Goal: Task Accomplishment & Management: Use online tool/utility

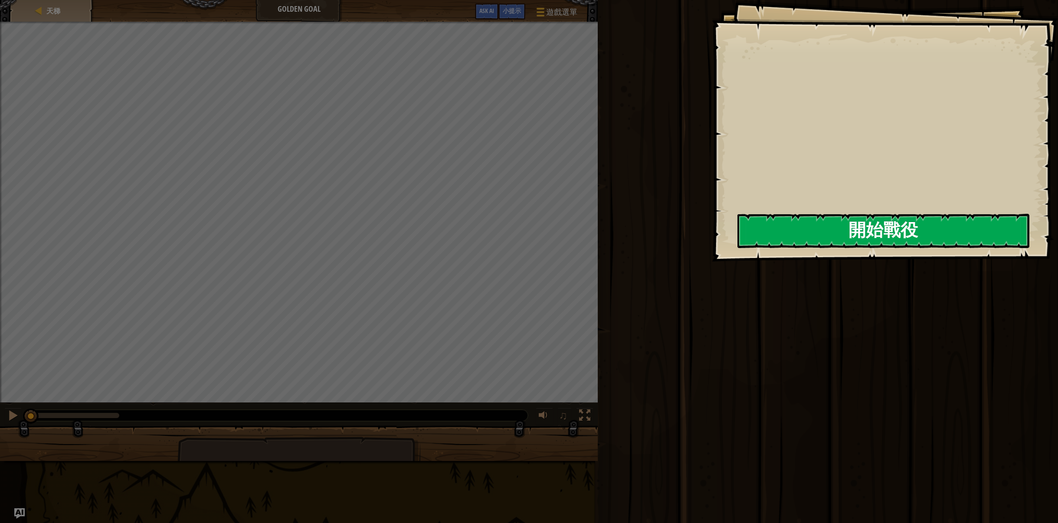
click at [825, 236] on button "開始戰役" at bounding box center [883, 231] width 292 height 34
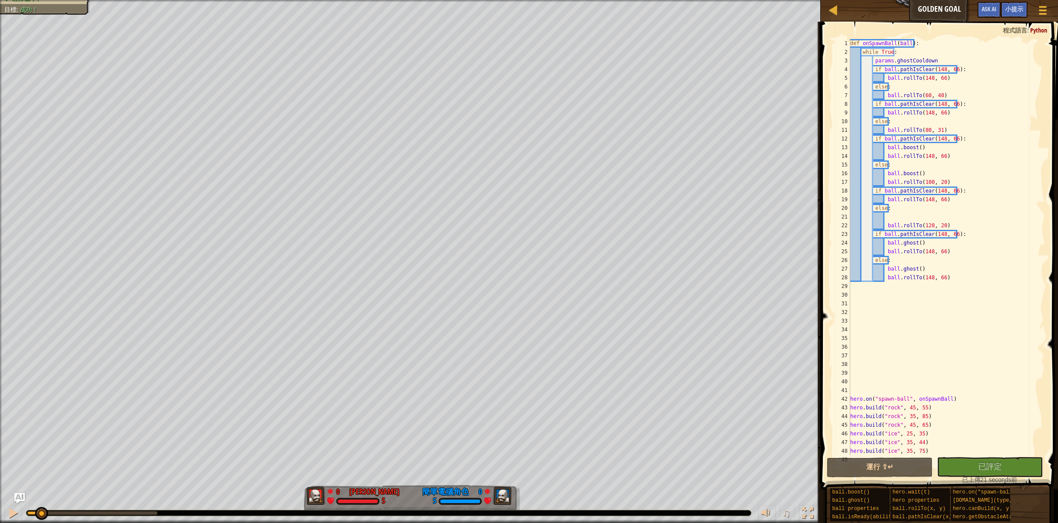
click at [41, 370] on div "紅隊贏了。 目標 : 成功！ 0 何定宇 [PERSON_NAME] 5 0 簡單電腦角色 5 ♫ Okar" at bounding box center [529, 261] width 1058 height 523
click at [832, 14] on div at bounding box center [833, 10] width 11 height 11
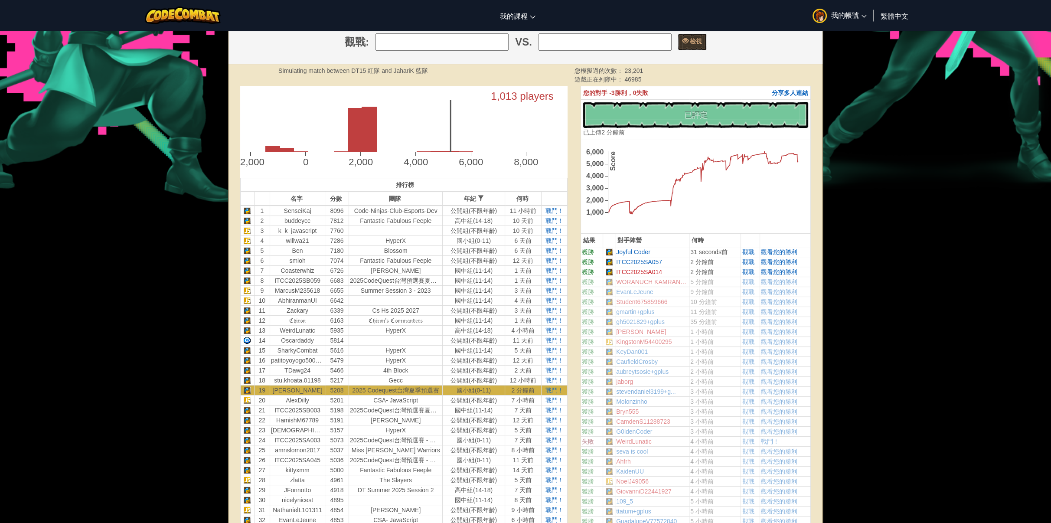
scroll to position [304, 0]
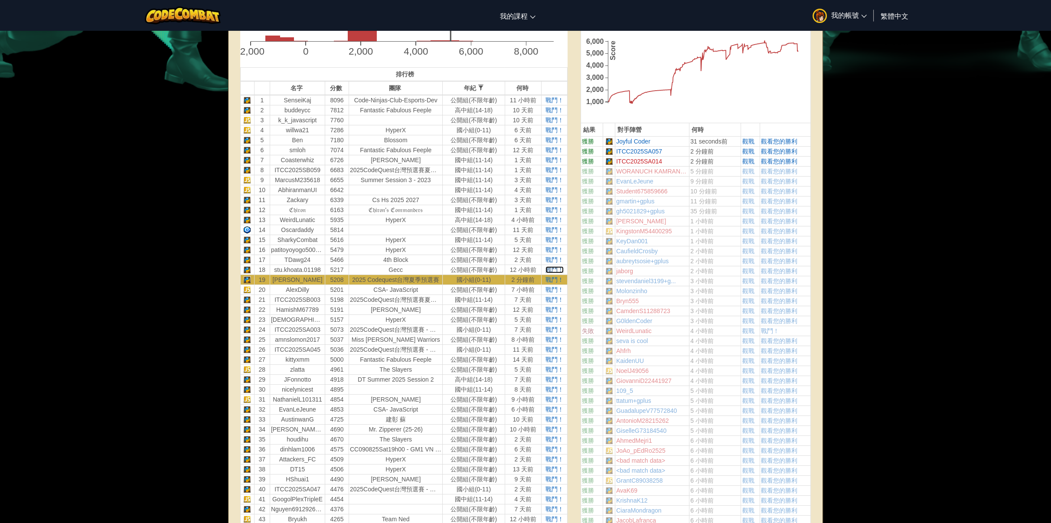
click at [555, 269] on span "戰鬥！" at bounding box center [555, 269] width 18 height 7
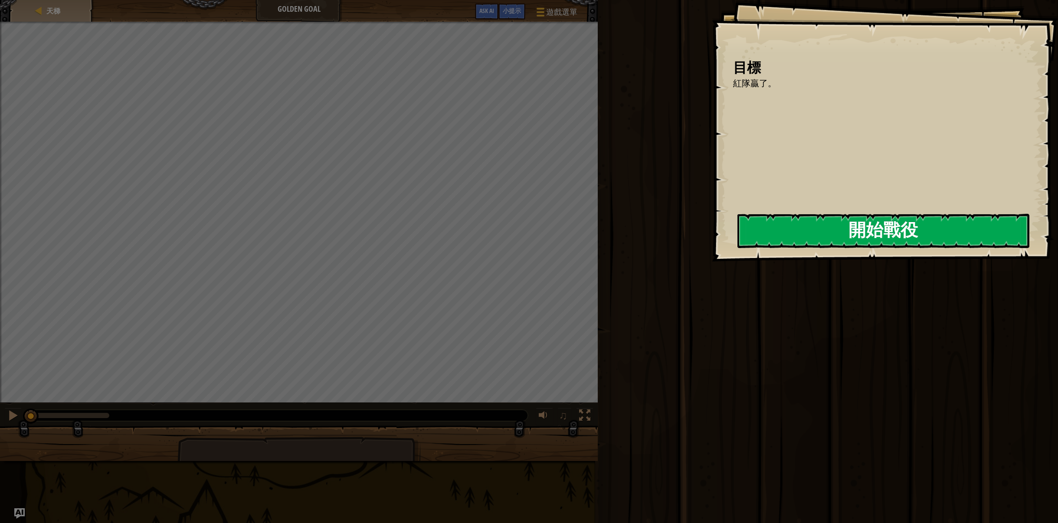
click at [794, 229] on button "開始戰役" at bounding box center [883, 231] width 292 height 34
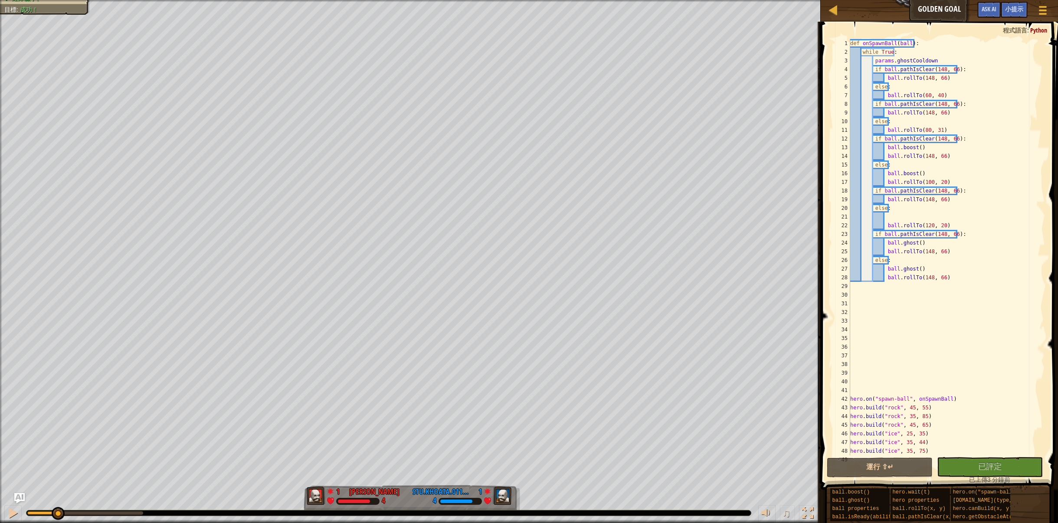
click at [52, 471] on div "紅隊贏了。 目標 : 成功！ 1 何定宇 [PERSON_NAME] 4 1 stu.khoata.01198 4 ♫ Okar" at bounding box center [529, 261] width 1058 height 523
click at [906, 416] on div "def onSpawnBall ( ball ) : while True : params . ghostCooldown if ball . pathIs…" at bounding box center [943, 256] width 190 height 434
click at [919, 418] on div "def onSpawnBall ( ball ) : while True : params . ghostCooldown if ball . pathIs…" at bounding box center [943, 256] width 190 height 434
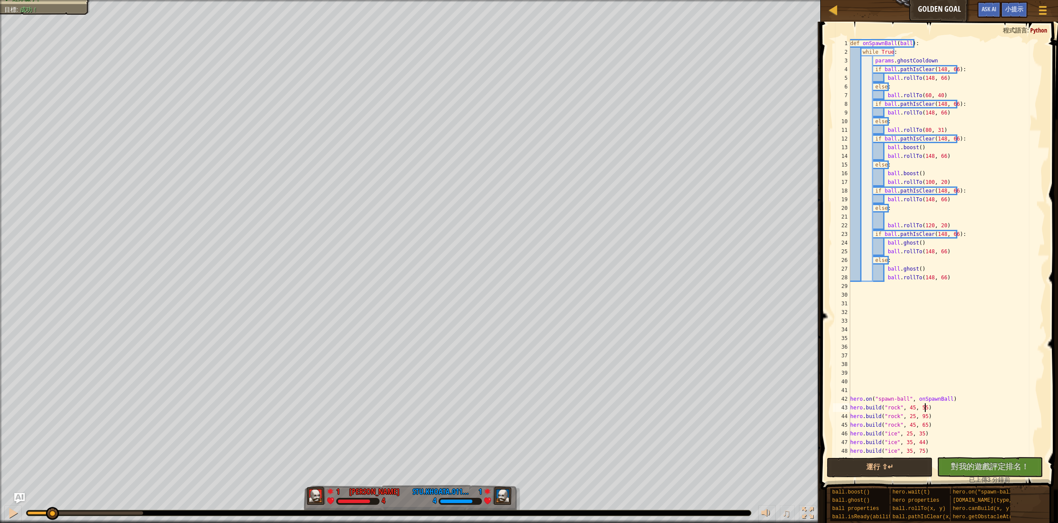
click at [996, 411] on div "def onSpawnBall ( ball ) : while True : params . ghostCooldown if ball . pathIs…" at bounding box center [943, 256] width 190 height 434
click at [893, 468] on button "運行 ⇧↵" at bounding box center [880, 468] width 106 height 20
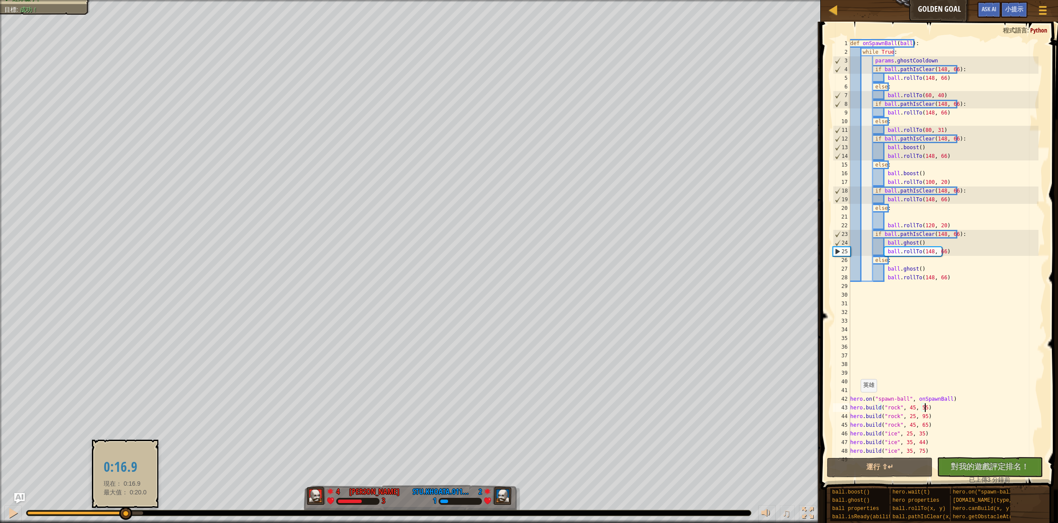
drag, startPoint x: 69, startPoint y: 514, endPoint x: 125, endPoint y: 510, distance: 55.7
click at [125, 510] on div at bounding box center [125, 513] width 13 height 13
drag, startPoint x: 11, startPoint y: 512, endPoint x: 10, endPoint y: 497, distance: 14.8
click at [11, 511] on div at bounding box center [12, 512] width 11 height 11
click at [76, 473] on div "紅隊贏了。 目標 : 成功！ 2 何定宇 [PERSON_NAME] 4 1 stu.khoata.01198 3 ♫ Okar" at bounding box center [529, 261] width 1058 height 523
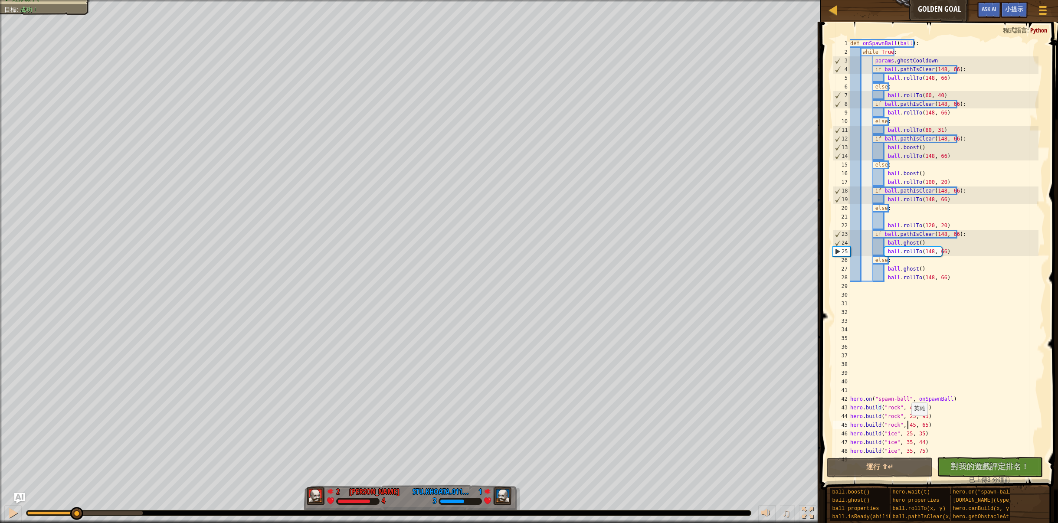
click at [906, 424] on div "def onSpawnBall ( ball ) : while True : params . ghostCooldown if ball . pathIs…" at bounding box center [943, 256] width 190 height 434
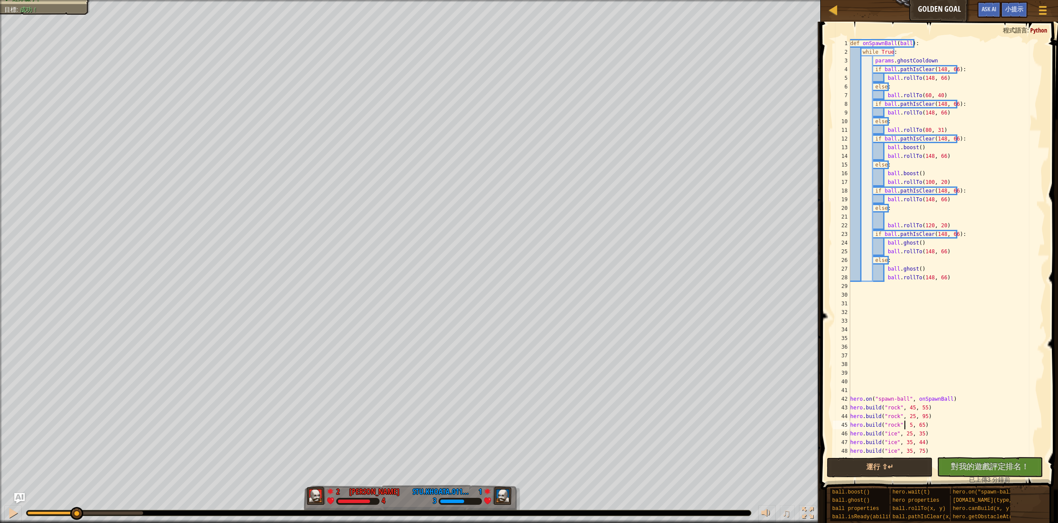
scroll to position [4, 5]
click at [919, 425] on div "def onSpawnBall ( ball ) : while True : params . ghostCooldown if ball . pathIs…" at bounding box center [943, 256] width 190 height 434
click at [907, 466] on button "運行 ⇧↵" at bounding box center [880, 468] width 106 height 20
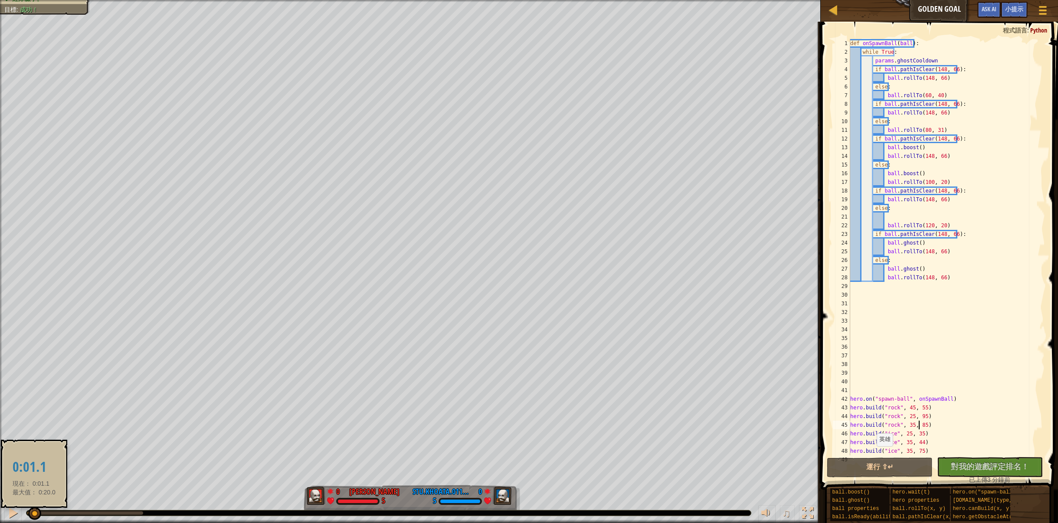
drag, startPoint x: 143, startPoint y: 513, endPoint x: 34, endPoint y: 508, distance: 109.4
click at [34, 508] on div at bounding box center [34, 513] width 13 height 13
click at [936, 130] on div "def onSpawnBall ( ball ) : while True : params . ghostCooldown if ball . pathIs…" at bounding box center [943, 256] width 190 height 434
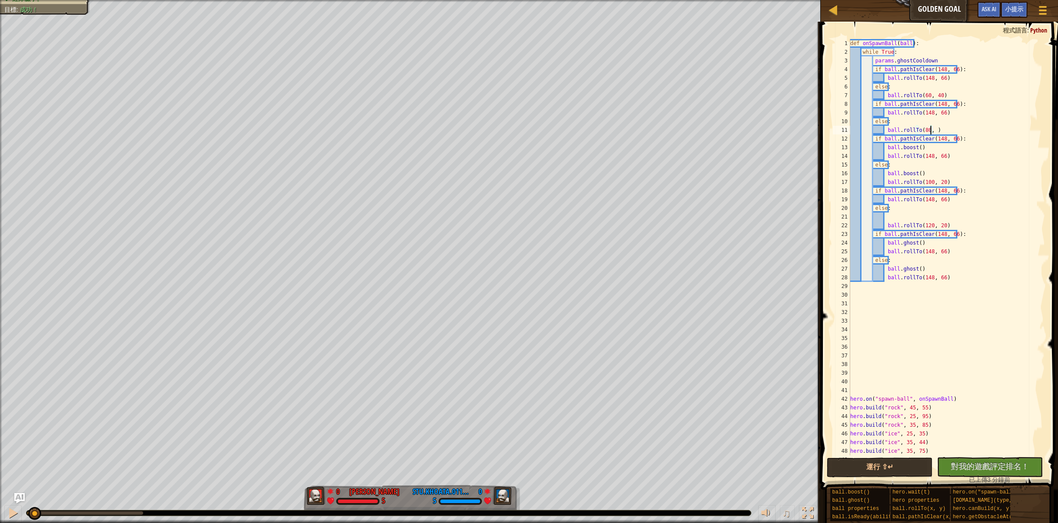
scroll to position [4, 7]
click at [888, 469] on button "運行 ⇧↵" at bounding box center [880, 468] width 106 height 20
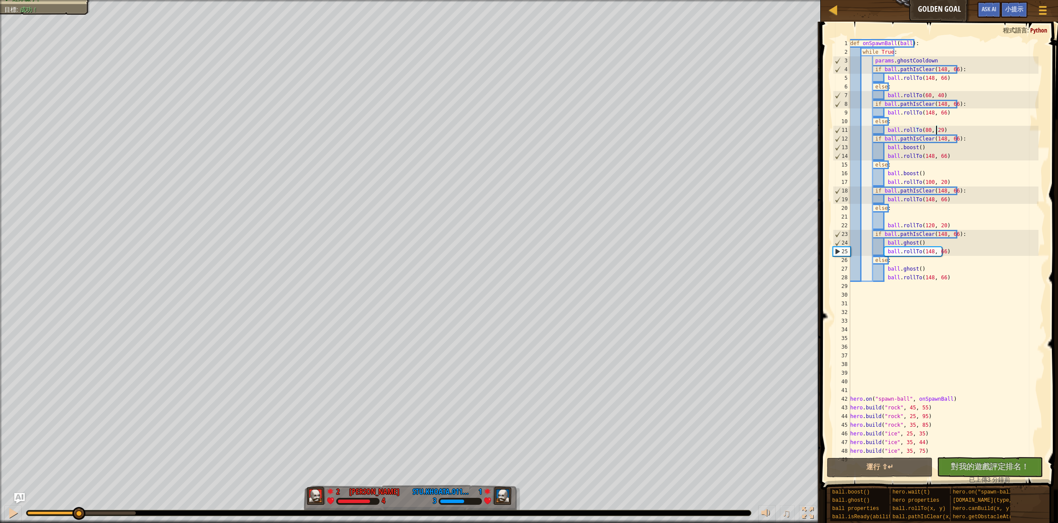
drag, startPoint x: 134, startPoint y: 511, endPoint x: 78, endPoint y: 506, distance: 56.6
click at [78, 506] on div "♫" at bounding box center [410, 511] width 821 height 26
drag, startPoint x: 76, startPoint y: 508, endPoint x: 78, endPoint y: 498, distance: 10.1
click at [78, 498] on div "♫" at bounding box center [410, 511] width 821 height 26
click at [927, 223] on div "def onSpawnBall ( ball ) : while True : params . ghostCooldown if ball . pathIs…" at bounding box center [943, 256] width 190 height 434
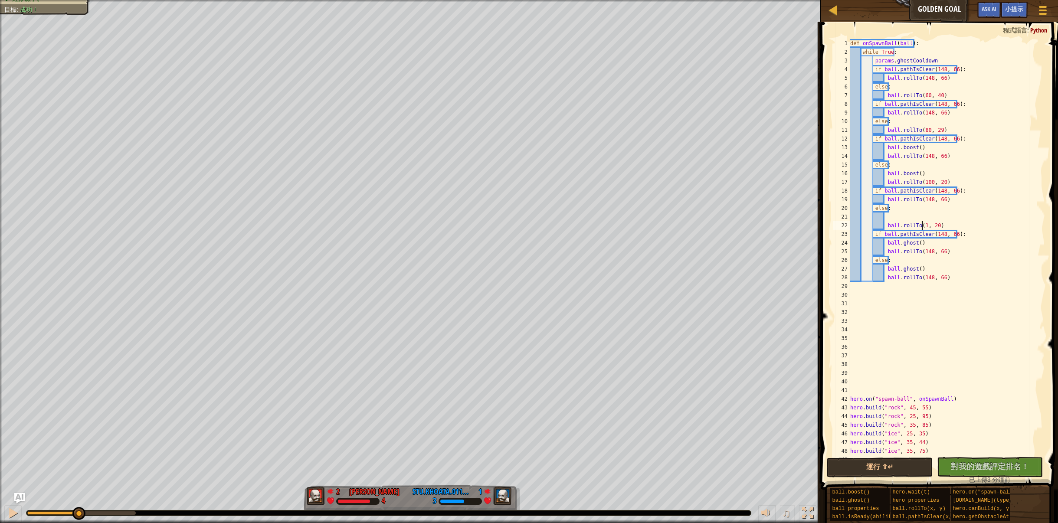
scroll to position [4, 6]
click at [938, 225] on div "def onSpawnBall ( ball ) : while True : params . ghostCooldown if ball . pathIs…" at bounding box center [943, 256] width 190 height 434
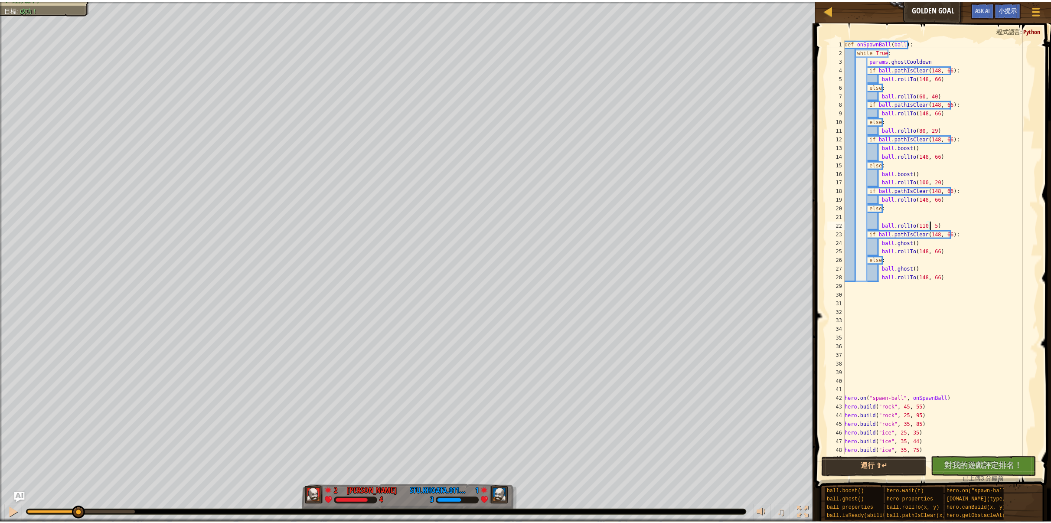
scroll to position [4, 7]
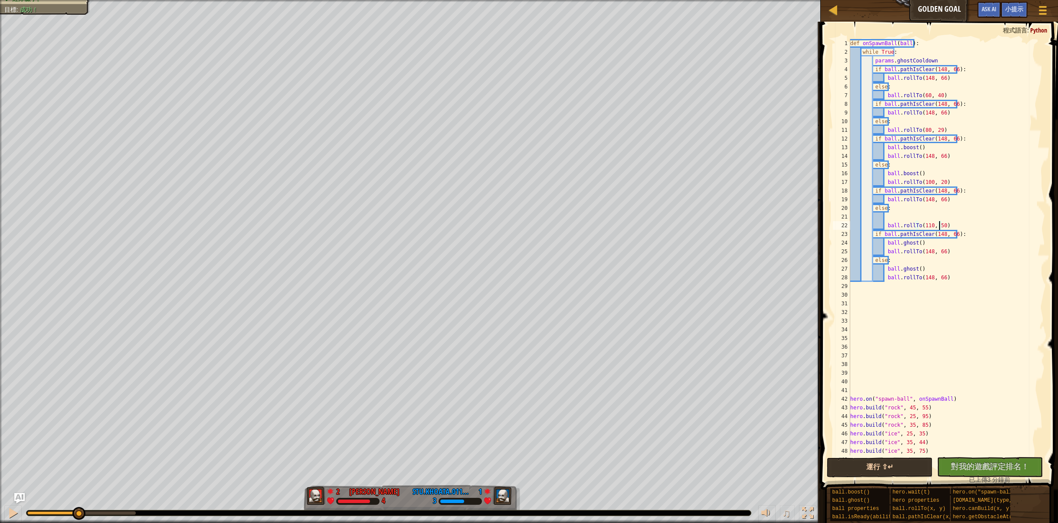
type textarea "ball.rollTo(110, 50)"
click at [840, 461] on button "運行 ⇧↵" at bounding box center [880, 468] width 106 height 20
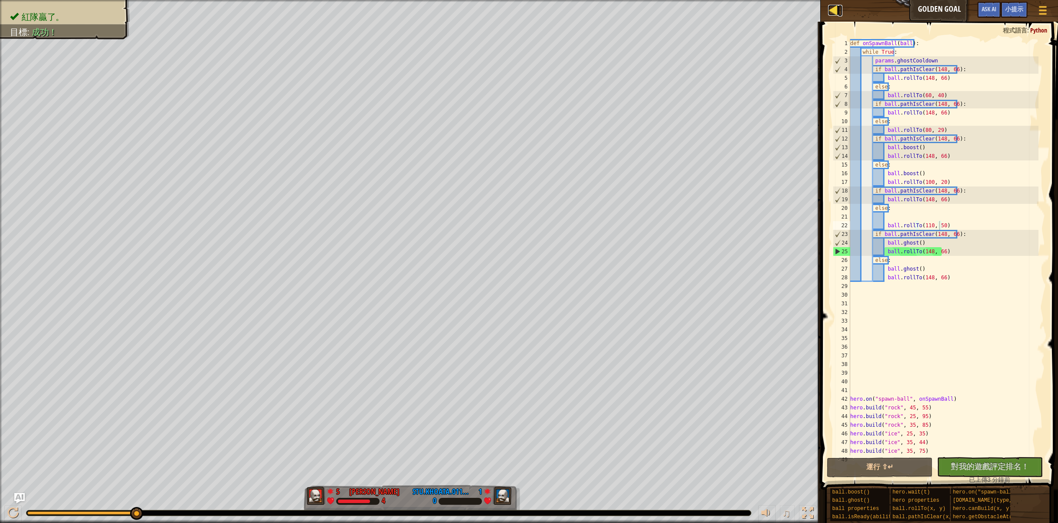
click at [840, 13] on link "天梯" at bounding box center [840, 11] width 4 height 12
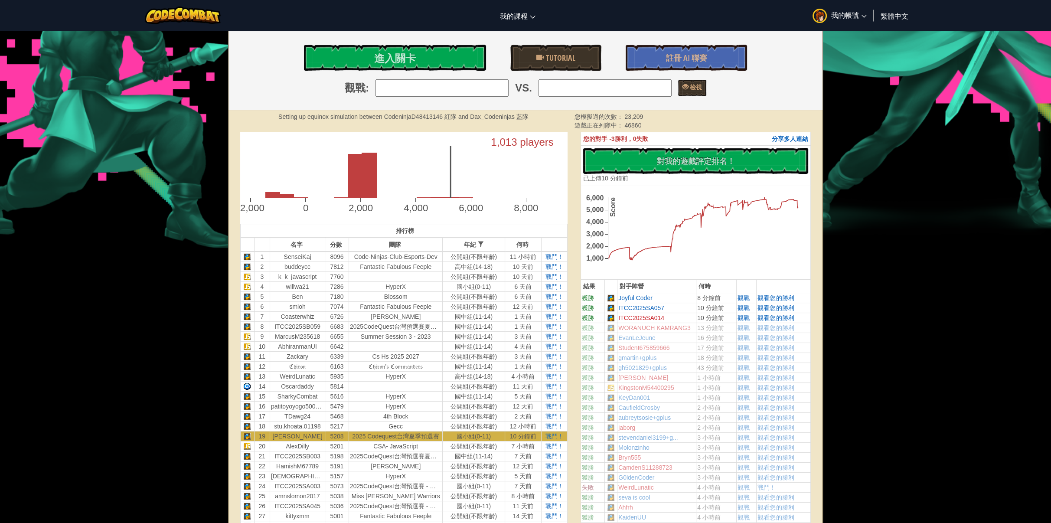
scroll to position [260, 0]
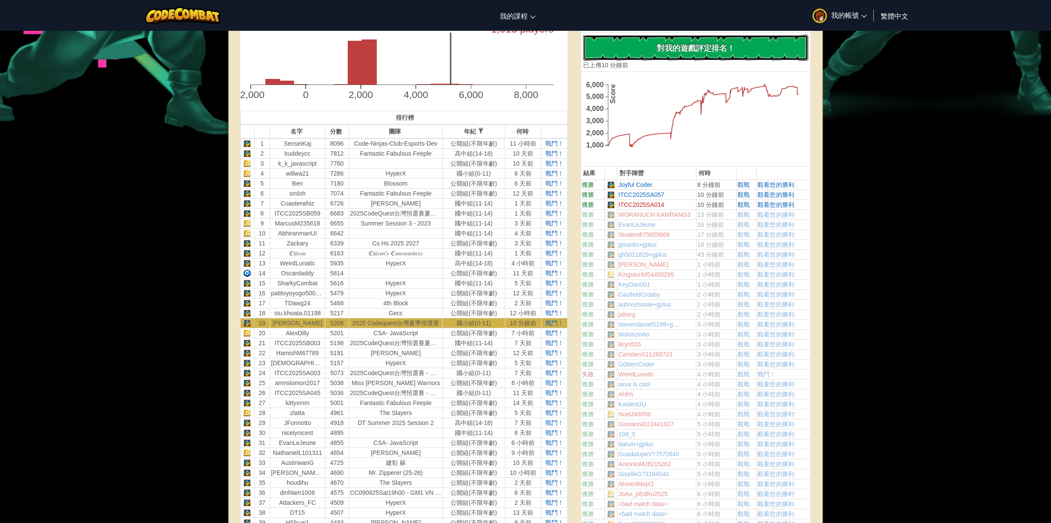
click at [753, 50] on button "沒有新程式碼可評定排名 對我的遊戲評定排名！ 上傳中… 已上傳以求評定排名 評定失敗 已評定" at bounding box center [695, 48] width 225 height 26
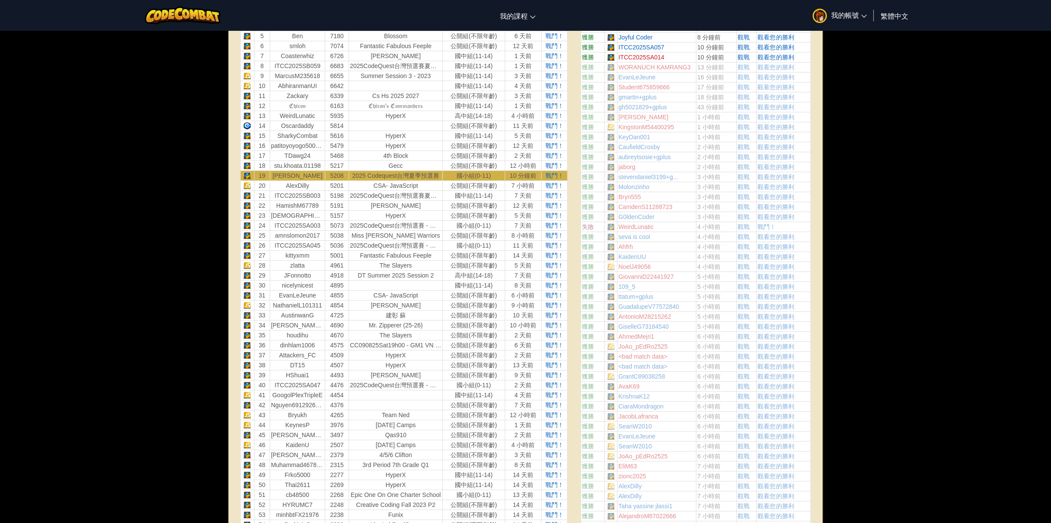
scroll to position [347, 0]
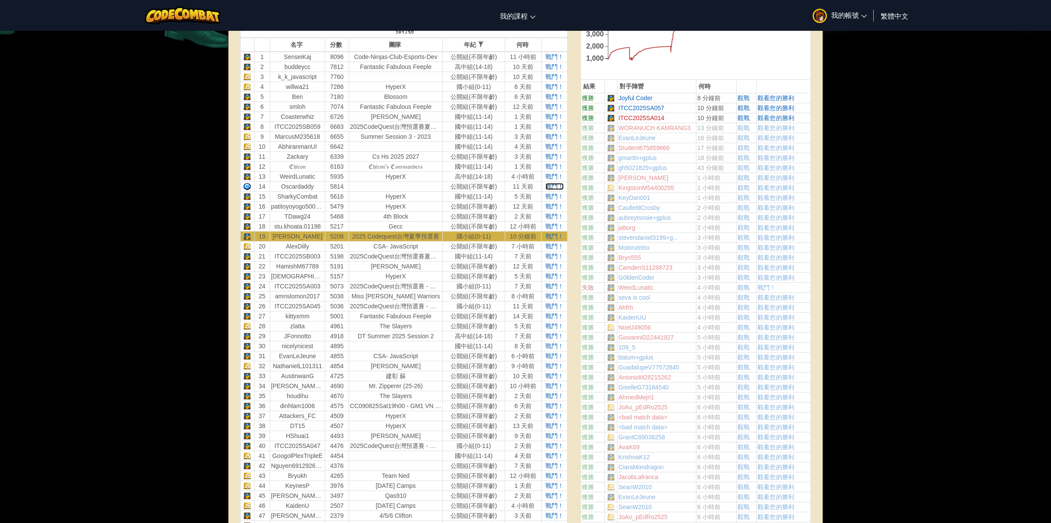
click at [555, 184] on span "戰鬥！" at bounding box center [555, 186] width 18 height 7
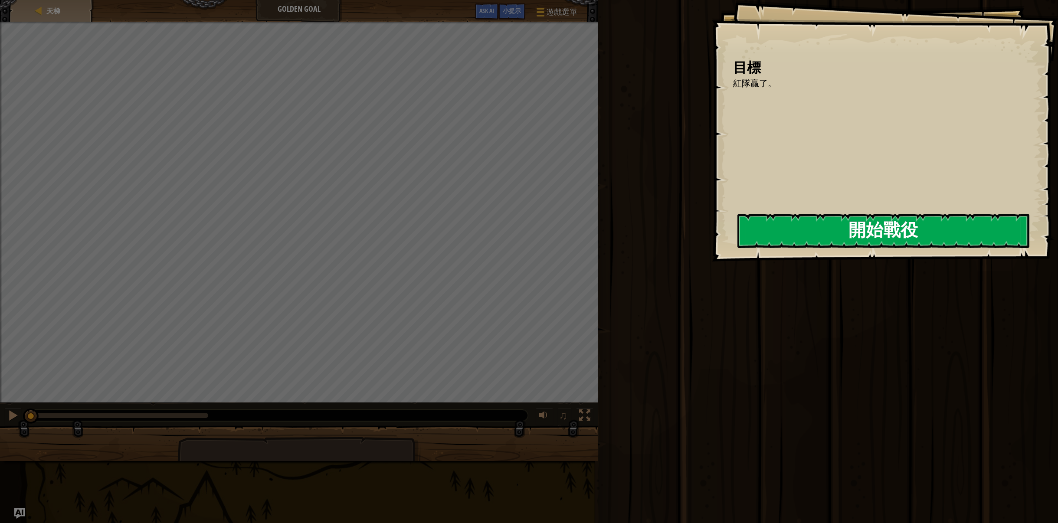
click at [887, 245] on div "目標 紅隊贏了。 開始戰役 從伺服器載入失敗 您將需要訂閱來開啟這關。 訂閱 您需要加入一個課程來遊玩此關卡。 回到我的課程 詢問您的老師來分派一個授權碼給您…" at bounding box center [885, 131] width 346 height 262
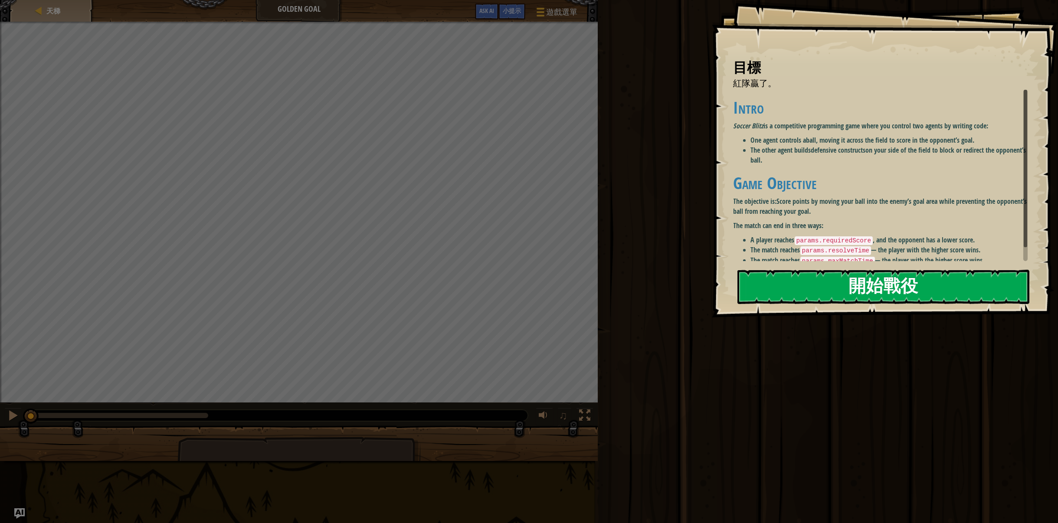
click at [887, 270] on button "開始戰役" at bounding box center [883, 287] width 292 height 34
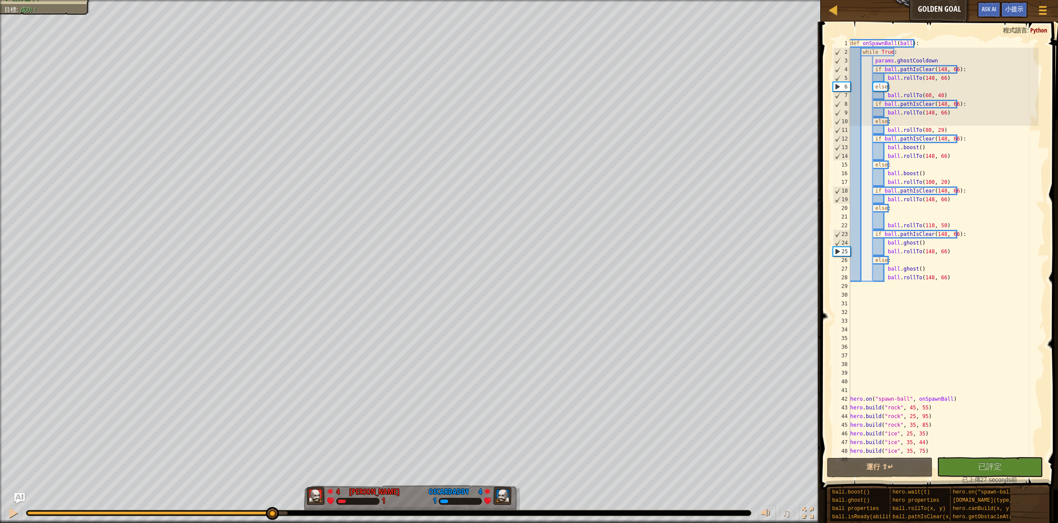
click at [272, 445] on div "紅隊贏了。 目標 : 成功！ 4 何定宇 [PERSON_NAME] 1 4 Oscardaddy 1 ♫ Okar" at bounding box center [529, 261] width 1058 height 523
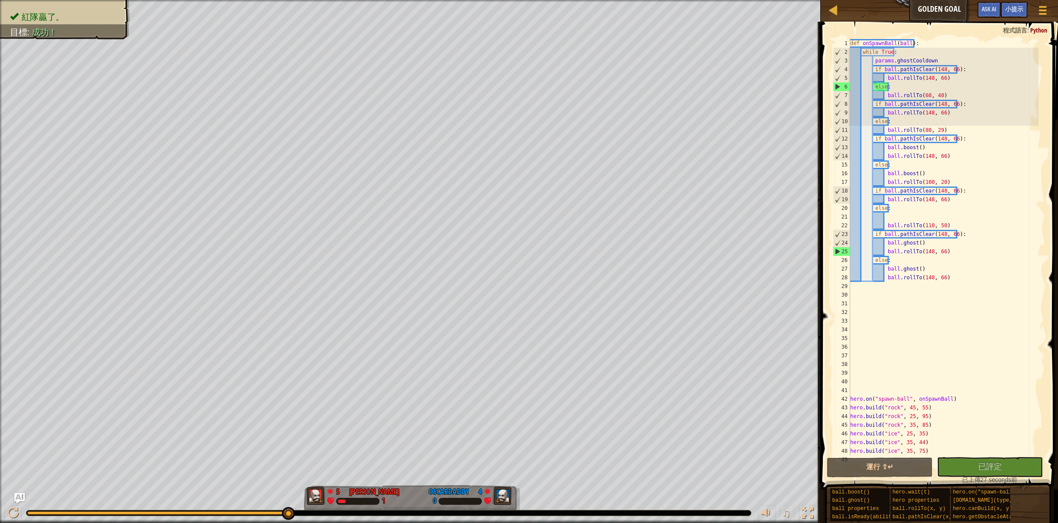
click at [894, 333] on div "def onSpawnBall ( ball ) : while True : params . ghostCooldown if ball . pathIs…" at bounding box center [943, 256] width 190 height 434
click at [850, 401] on div "def onSpawnBall ( ball ) : while True : params . ghostCooldown if ball . pathIs…" at bounding box center [943, 256] width 190 height 434
type textarea "hero.on("spawn-ball", onSpawnBall)"
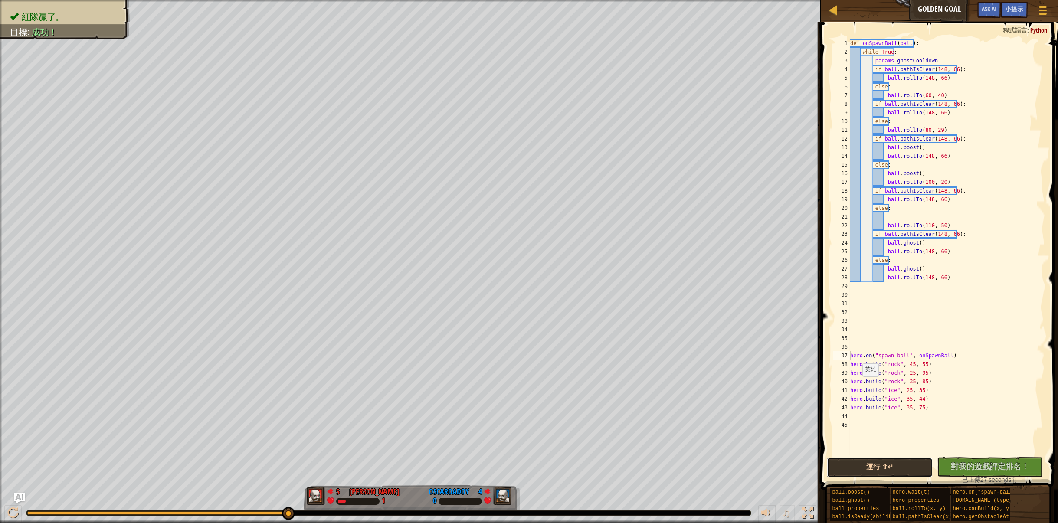
click at [895, 470] on button "運行 ⇧↵" at bounding box center [880, 468] width 106 height 20
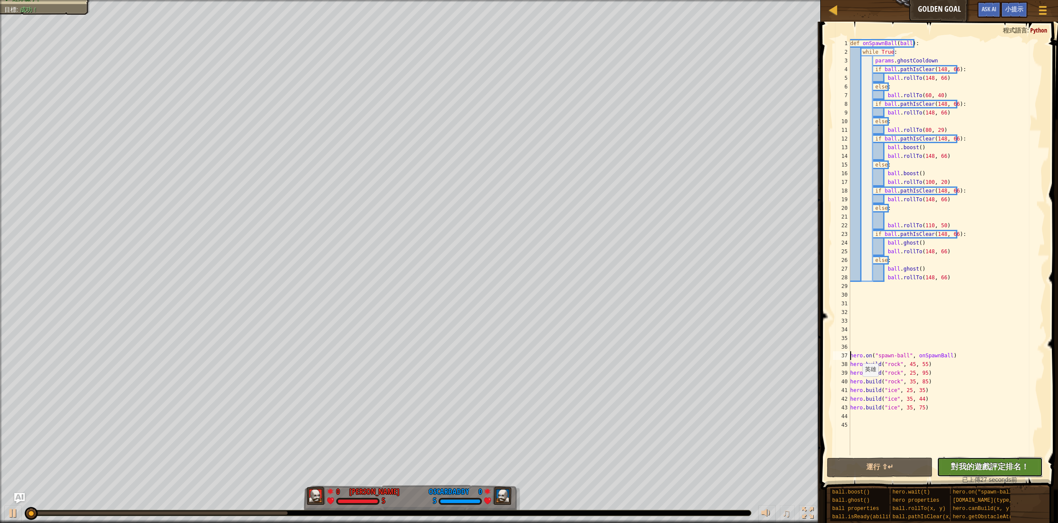
click at [1004, 467] on span "對我的遊戲評定排名！" at bounding box center [990, 466] width 78 height 11
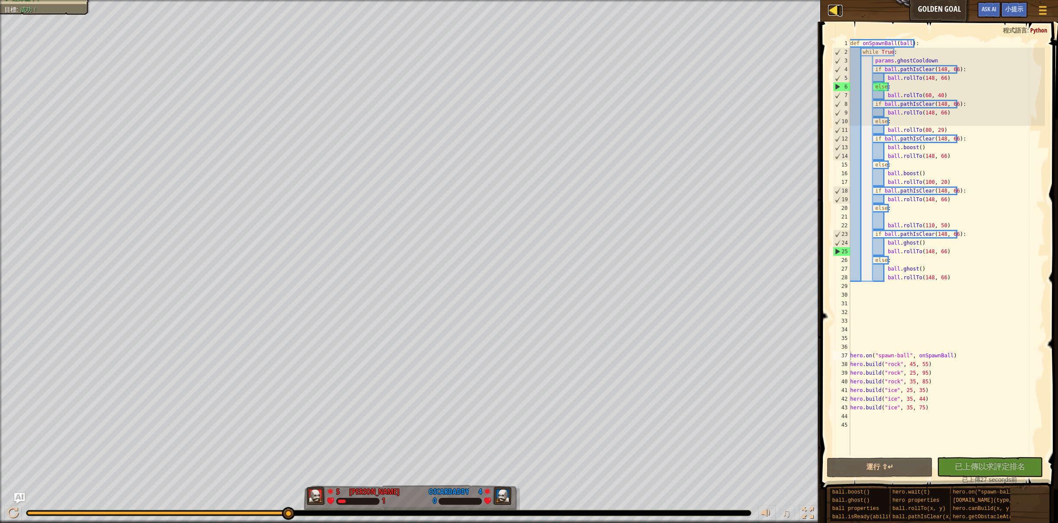
click at [833, 11] on div at bounding box center [833, 10] width 11 height 11
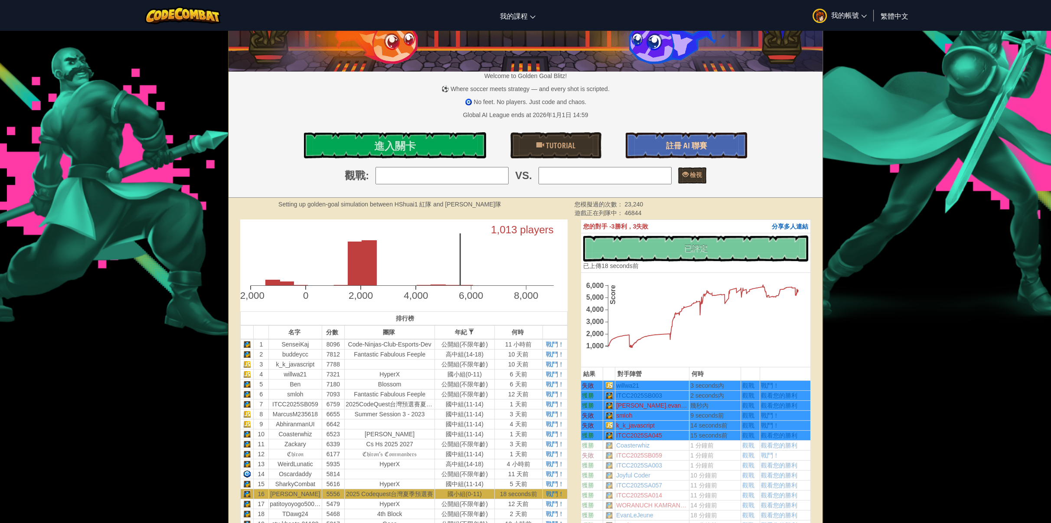
scroll to position [130, 0]
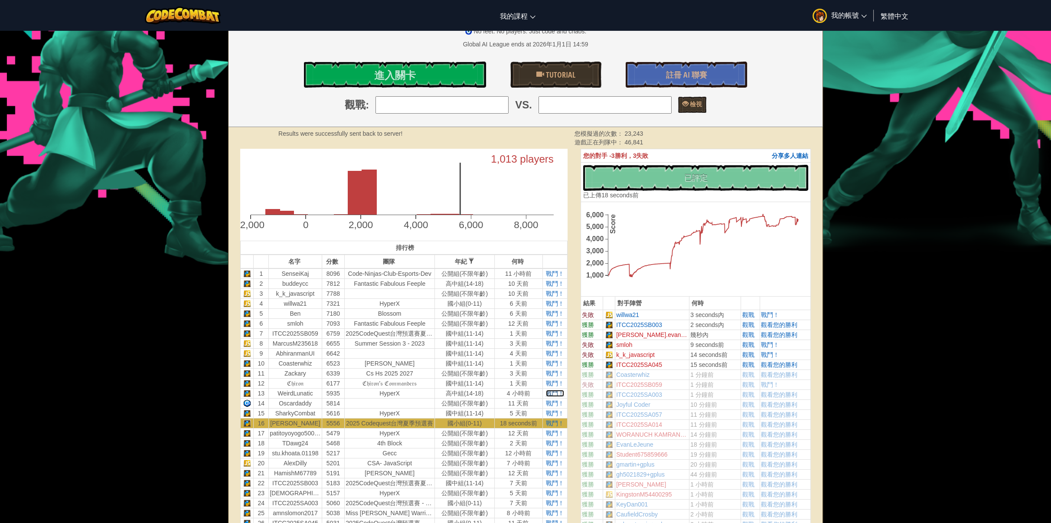
click at [551, 391] on span "戰鬥！" at bounding box center [555, 393] width 18 height 7
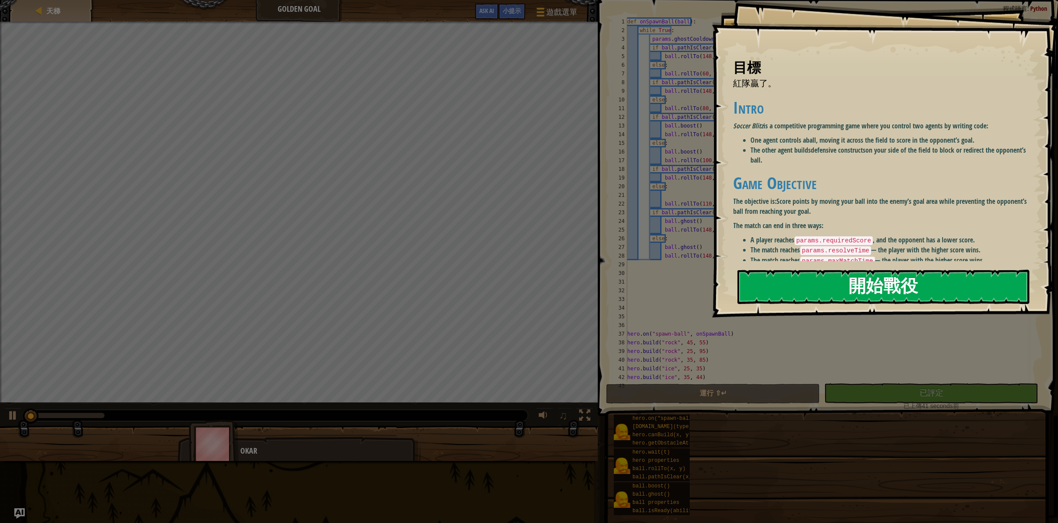
click at [870, 270] on button "開始戰役" at bounding box center [883, 287] width 292 height 34
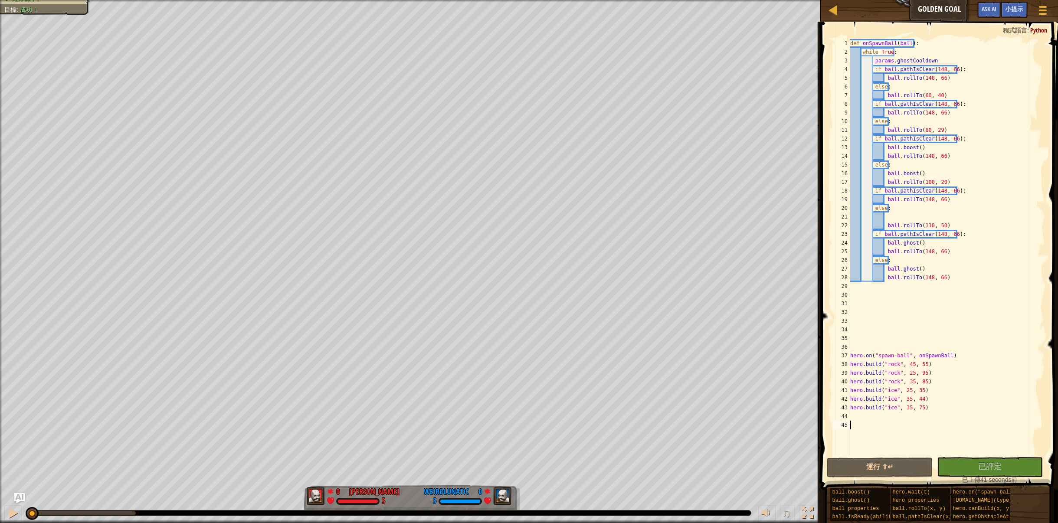
click at [24, 485] on div "紅隊贏了。 目標 : 成功！ 0 何定宇 [PERSON_NAME] 5 0 WeirdLunatic 5 ♫ Okar" at bounding box center [529, 261] width 1058 height 523
click at [850, 355] on div "37" at bounding box center [841, 355] width 17 height 9
type textarea "hero.on("spawn-ball", onSpawnBall)"
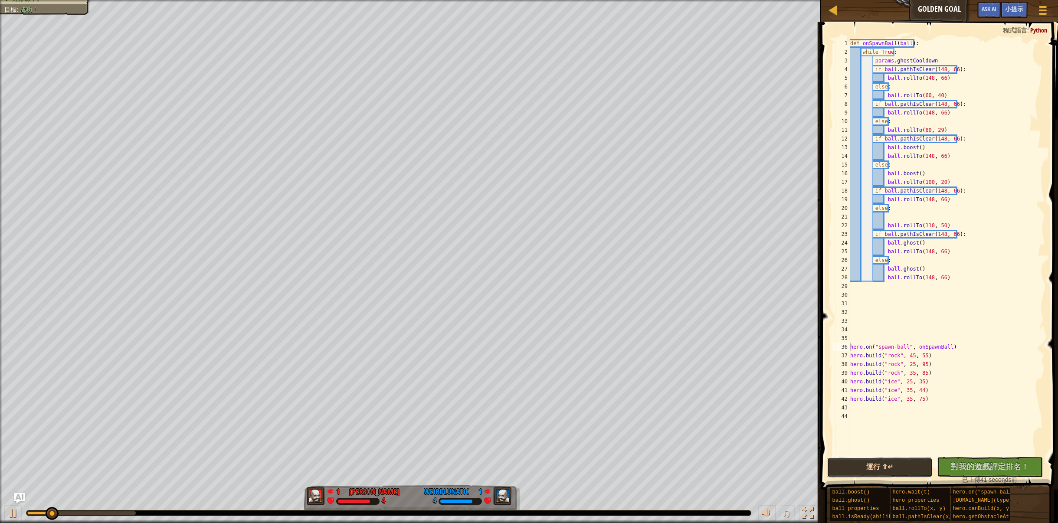
click at [890, 467] on button "運行 ⇧↵" at bounding box center [880, 468] width 106 height 20
click at [977, 467] on span "對我的遊戲評定排名！" at bounding box center [990, 466] width 78 height 11
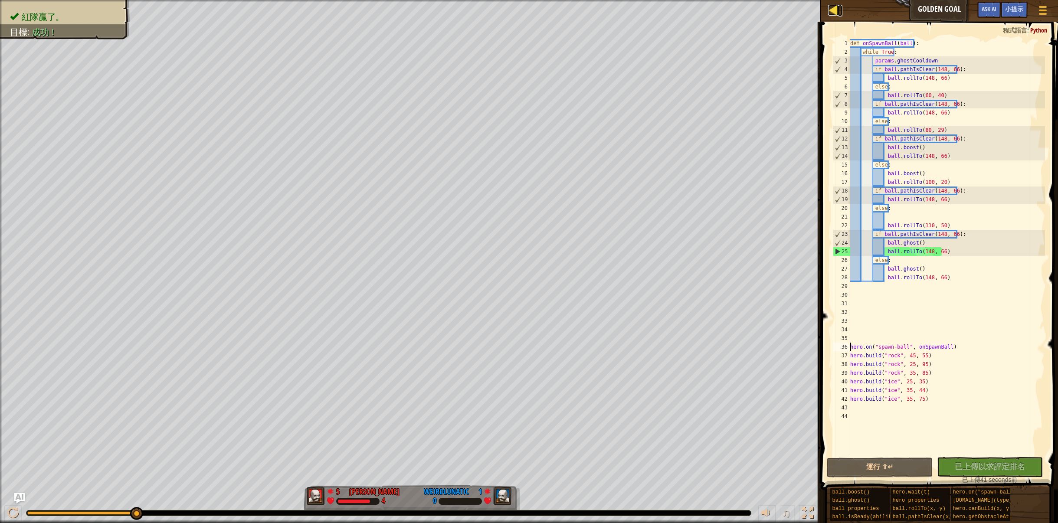
click at [838, 11] on div at bounding box center [833, 10] width 11 height 11
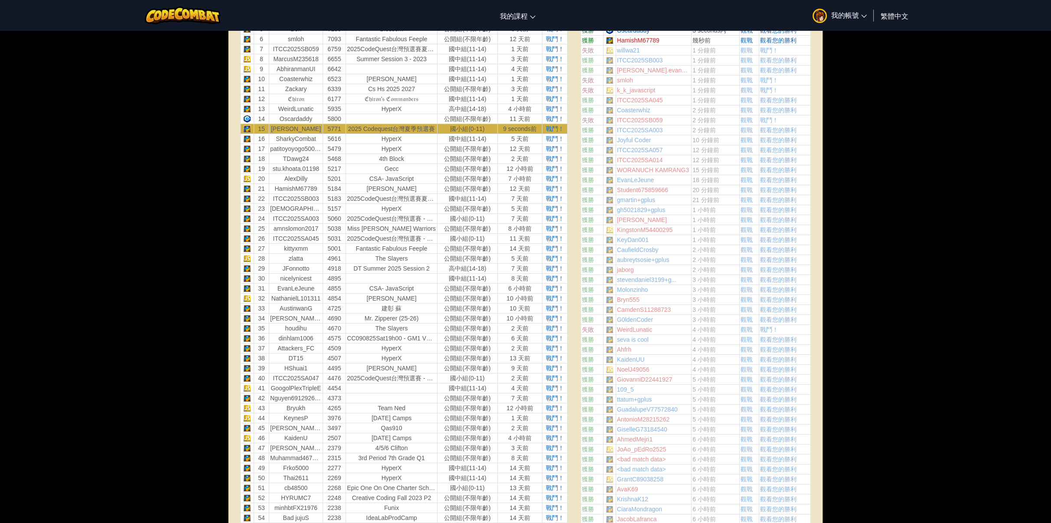
scroll to position [217, 0]
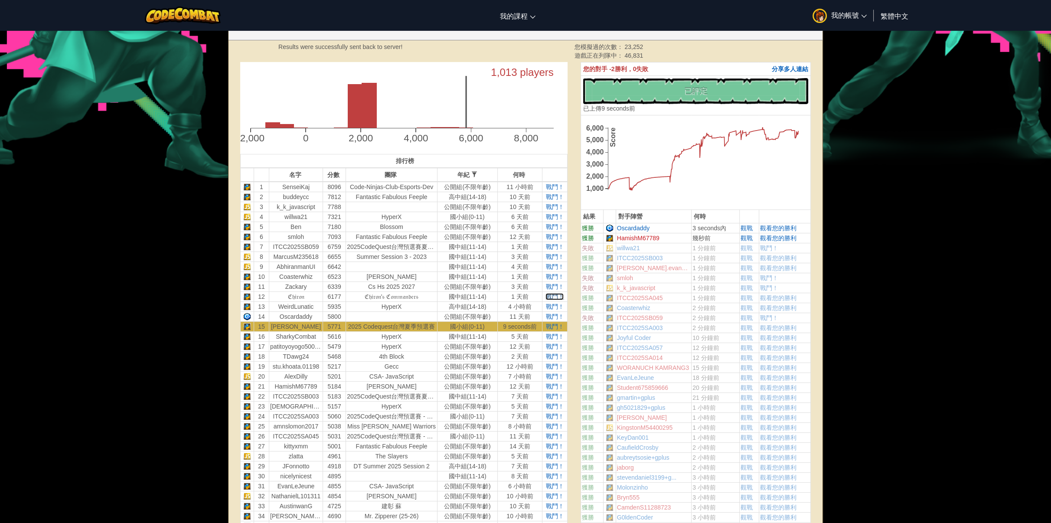
click at [549, 296] on span "戰鬥！" at bounding box center [555, 296] width 18 height 7
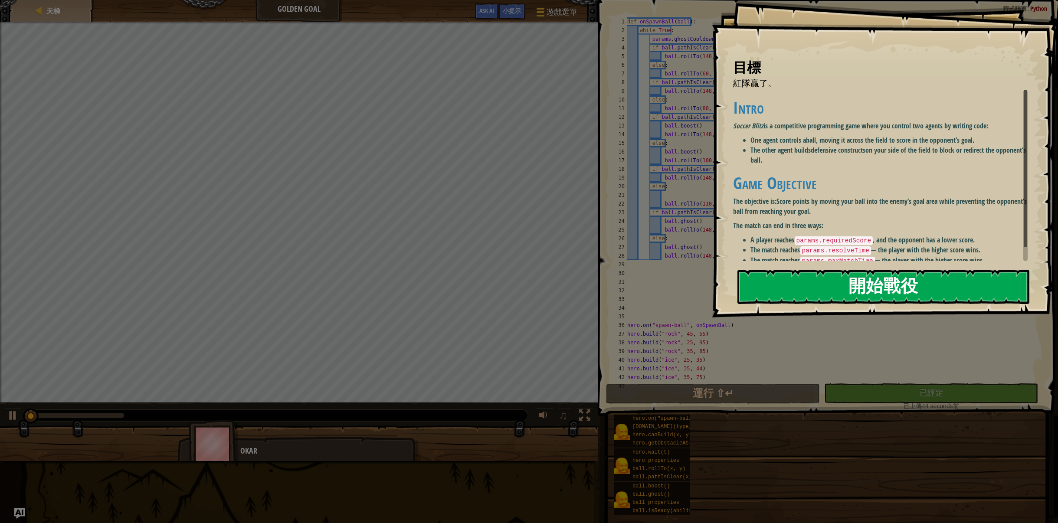
click at [962, 270] on button "開始戰役" at bounding box center [883, 287] width 292 height 34
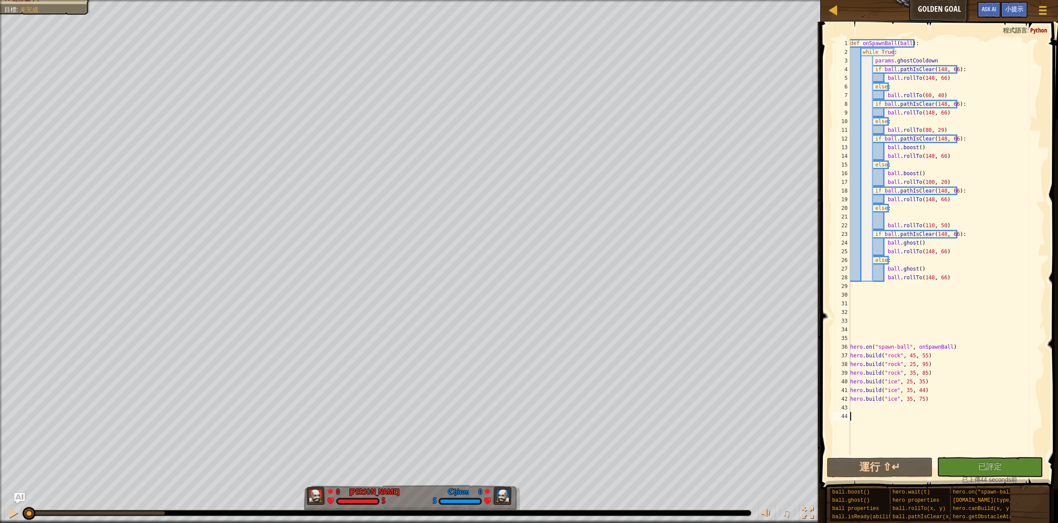
click at [7, 412] on div "紅隊贏了。 目標 : 未完成 0 何定宇 [PERSON_NAME] 5 0 ℭ𝔥𝔦𝔯𝔬𝔫 5 ♫ Okar" at bounding box center [529, 261] width 1058 height 523
click at [11, 514] on div at bounding box center [12, 512] width 11 height 11
drag, startPoint x: 47, startPoint y: 512, endPoint x: 76, endPoint y: 535, distance: 37.1
click at [76, 0] on html "天梯 Golden Goal 遊戲選單 完成 小提示 Ask AI 1 ההההההההההההההההההההההההההההההההההההההההההה…" at bounding box center [529, 0] width 1058 height 0
click at [939, 225] on div "def onSpawnBall ( ball ) : while True : params . ghostCooldown if ball . pathIs…" at bounding box center [946, 256] width 196 height 434
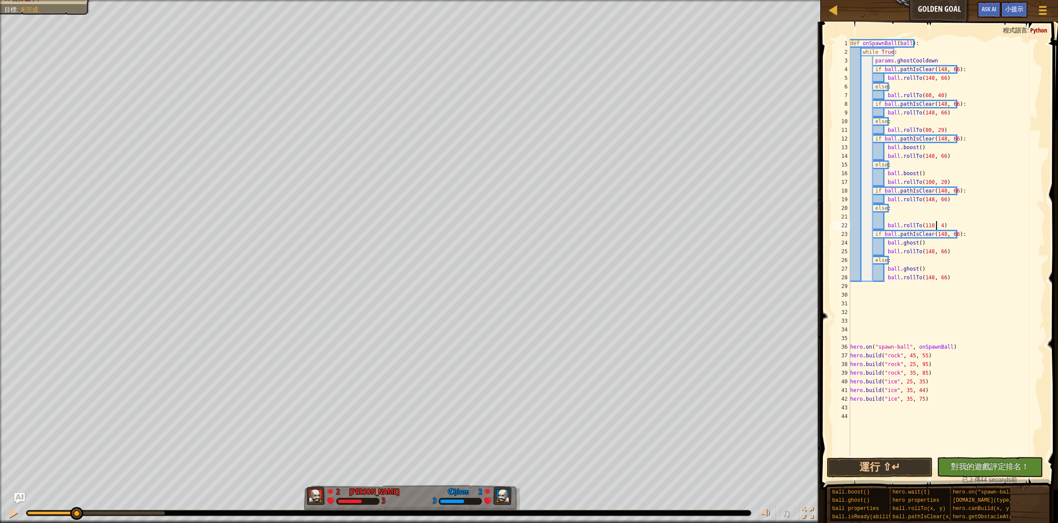
scroll to position [4, 7]
click at [903, 473] on button "運行 ⇧↵" at bounding box center [880, 468] width 106 height 20
drag, startPoint x: 121, startPoint y: 515, endPoint x: 26, endPoint y: 523, distance: 96.2
click at [26, 523] on div "♫" at bounding box center [410, 511] width 821 height 26
click at [13, 510] on div at bounding box center [12, 512] width 11 height 11
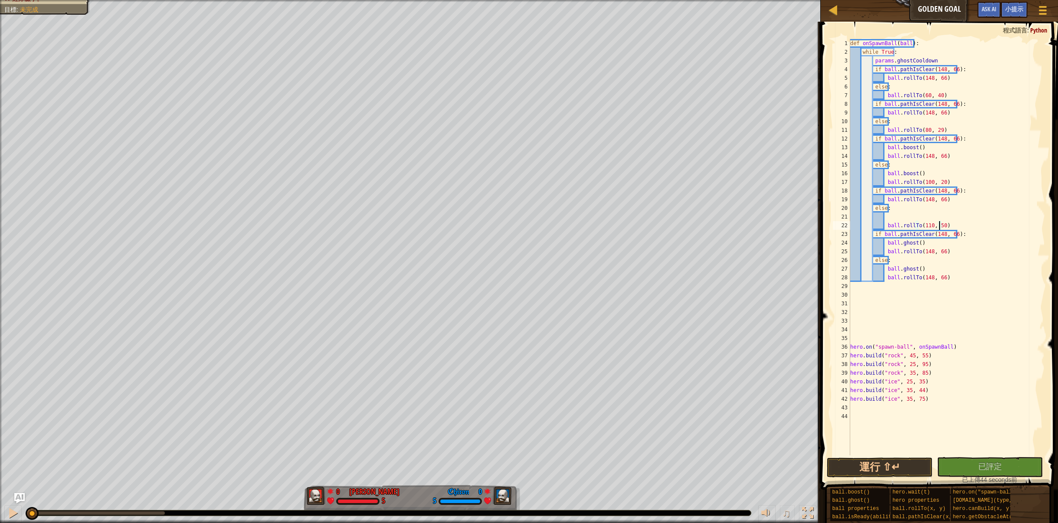
click at [928, 226] on div "def onSpawnBall ( ball ) : while True : params . ghostCooldown if ball . pathIs…" at bounding box center [946, 256] width 196 height 434
click at [892, 468] on button "運行 ⇧↵" at bounding box center [880, 468] width 106 height 20
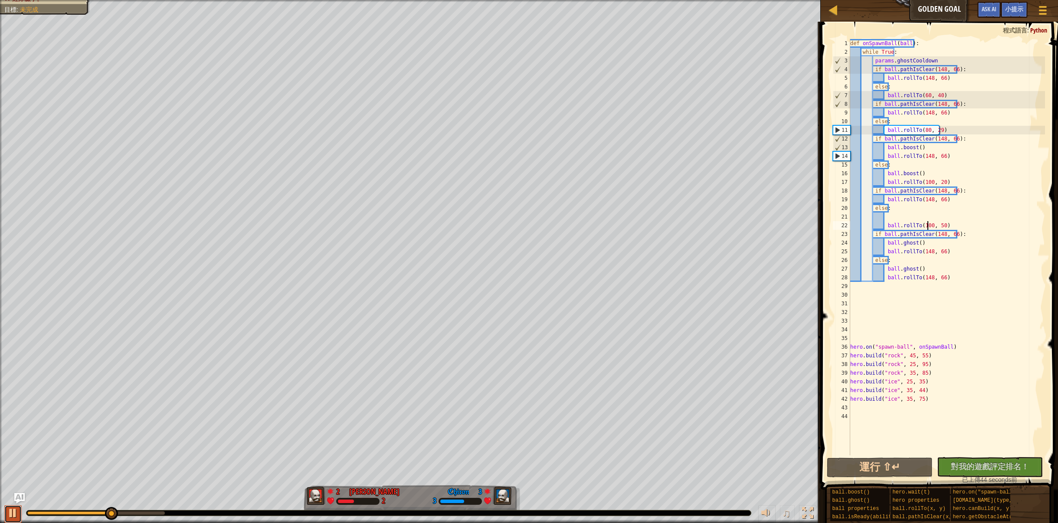
click at [13, 509] on div at bounding box center [12, 512] width 11 height 11
drag, startPoint x: 105, startPoint y: 508, endPoint x: 86, endPoint y: 501, distance: 20.7
click at [86, 501] on div "♫" at bounding box center [410, 511] width 821 height 26
click at [939, 224] on div "def onSpawnBall ( ball ) : while True : params . ghostCooldown if ball . pathIs…" at bounding box center [946, 256] width 196 height 434
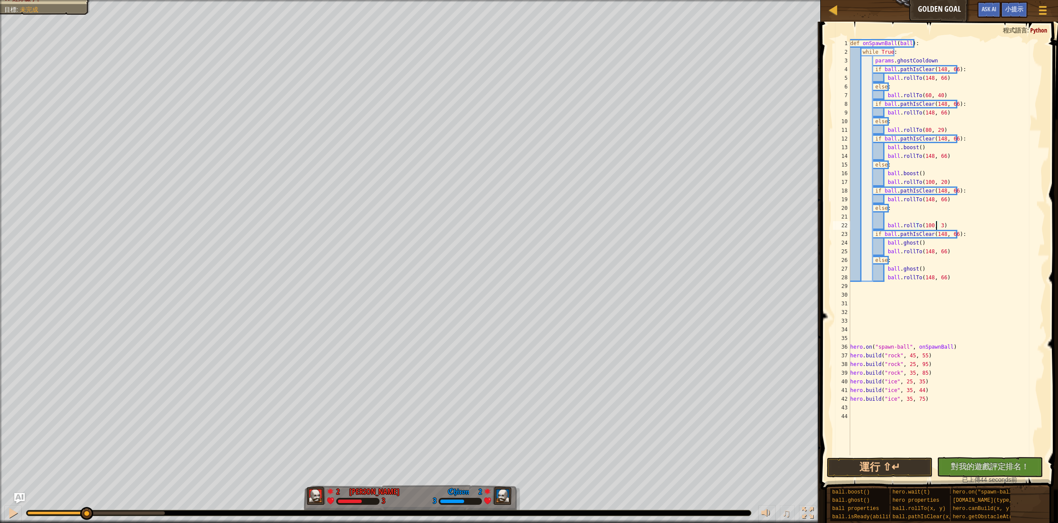
type textarea "ball.rollTo(100, 30)"
click at [887, 454] on div "def onSpawnBall ( ball ) : while True : params . ghostCooldown if ball . pathIs…" at bounding box center [946, 256] width 196 height 434
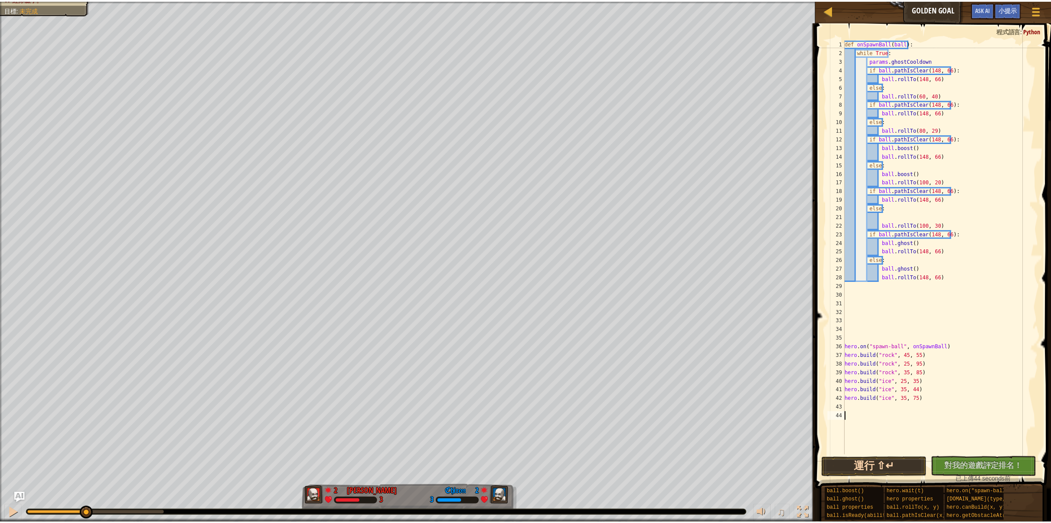
scroll to position [4, 0]
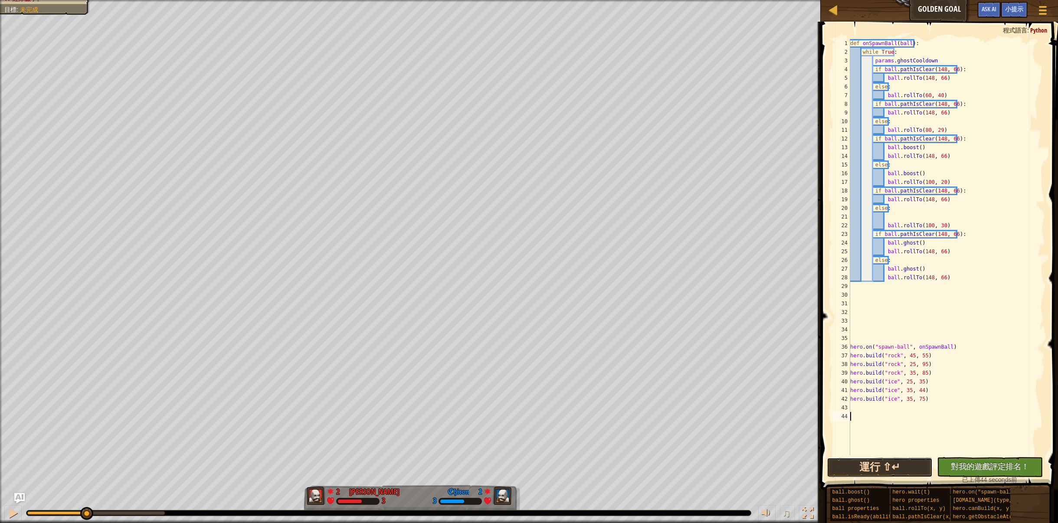
click at [874, 471] on button "運行 ⇧↵" at bounding box center [880, 468] width 106 height 20
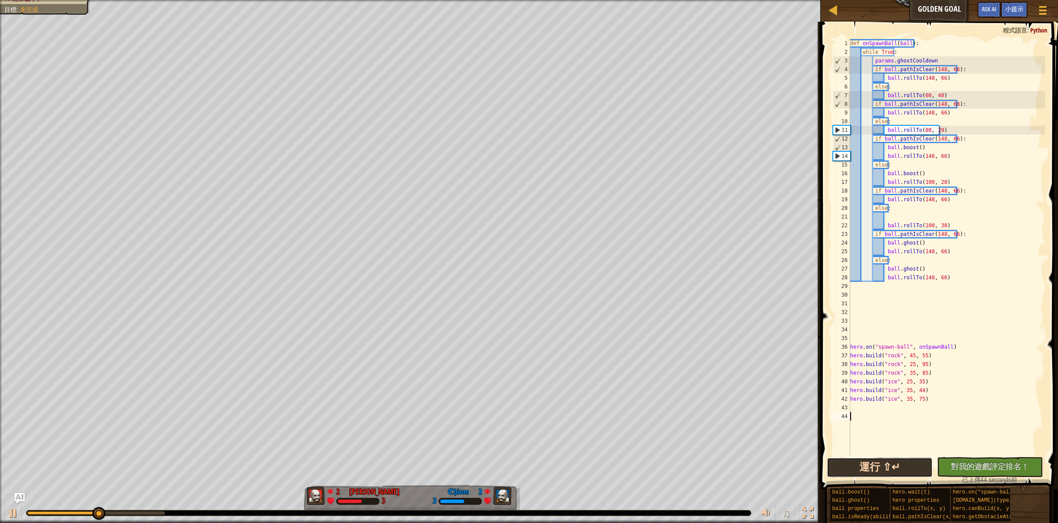
click at [902, 470] on button "運行 ⇧↵" at bounding box center [880, 468] width 106 height 20
click at [830, 13] on div at bounding box center [833, 10] width 11 height 11
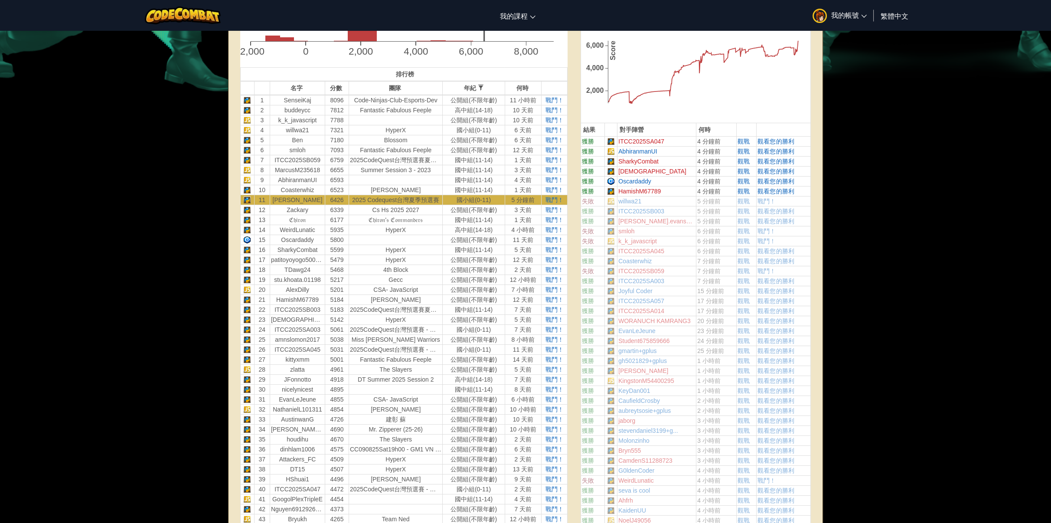
scroll to position [260, 0]
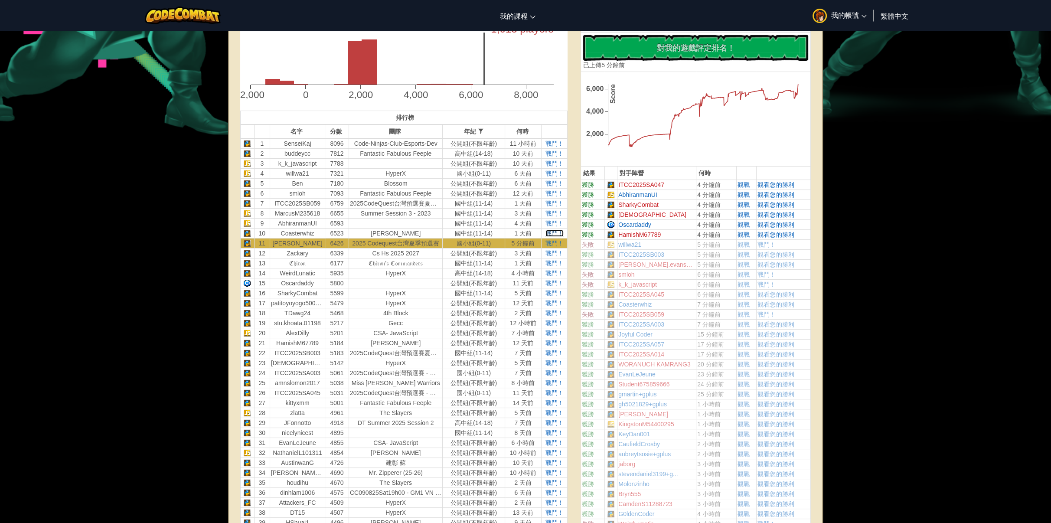
click at [553, 233] on span "戰鬥！" at bounding box center [555, 233] width 18 height 7
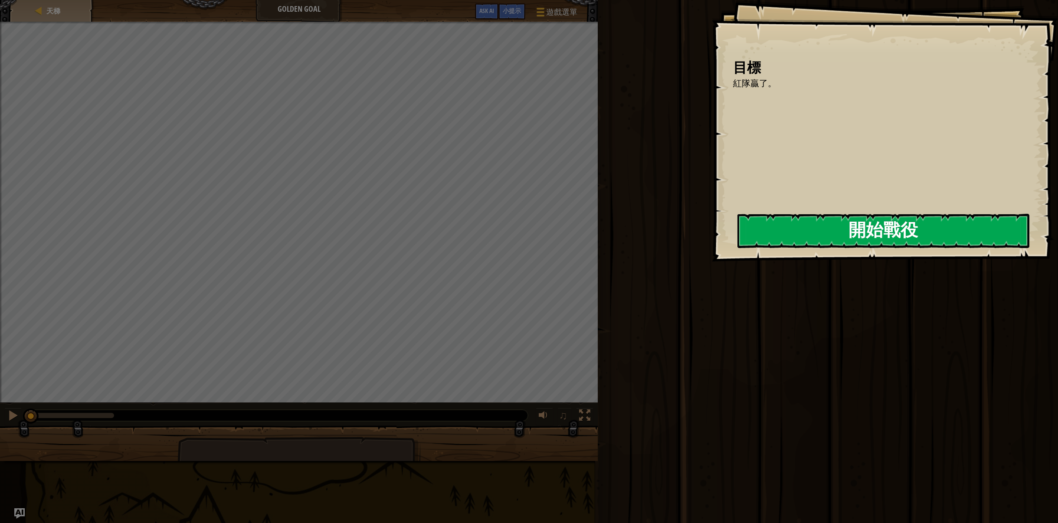
click at [751, 226] on button "開始戰役" at bounding box center [883, 231] width 292 height 34
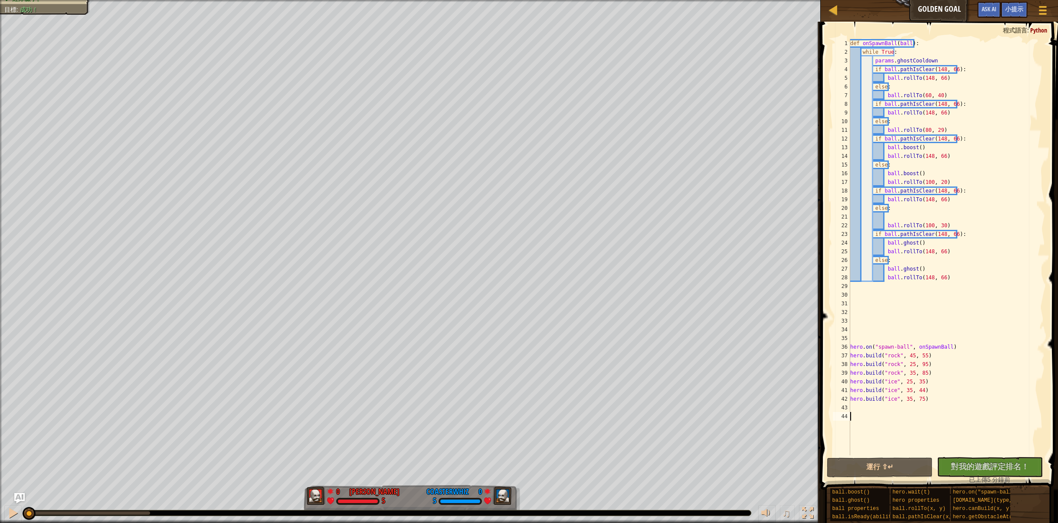
click at [9, 471] on div "紅隊贏了。 目標 : 成功！ 0 何定宇 [PERSON_NAME] 5 0 Coasterwhiz 5 ♫ Okar" at bounding box center [529, 261] width 1058 height 523
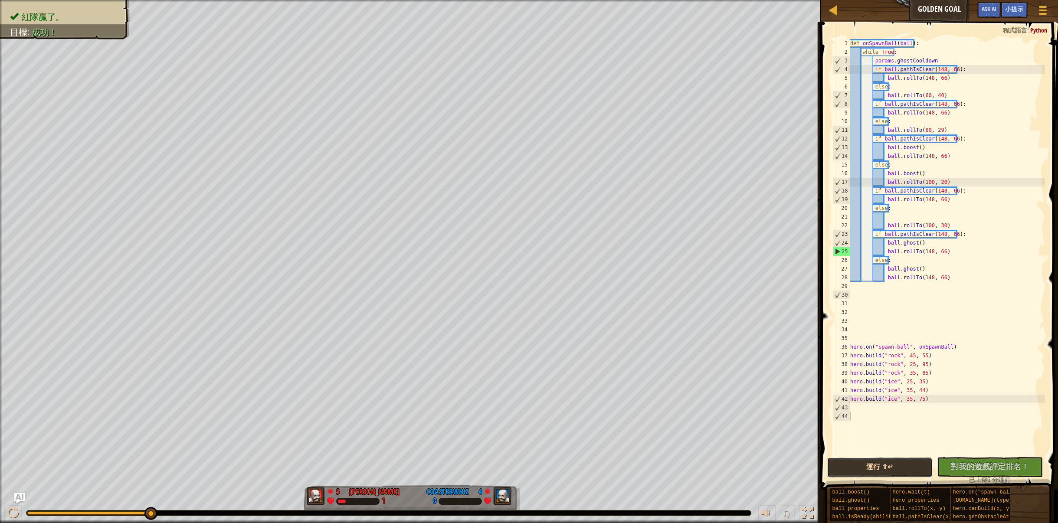
click at [898, 467] on button "運行 ⇧↵" at bounding box center [880, 468] width 106 height 20
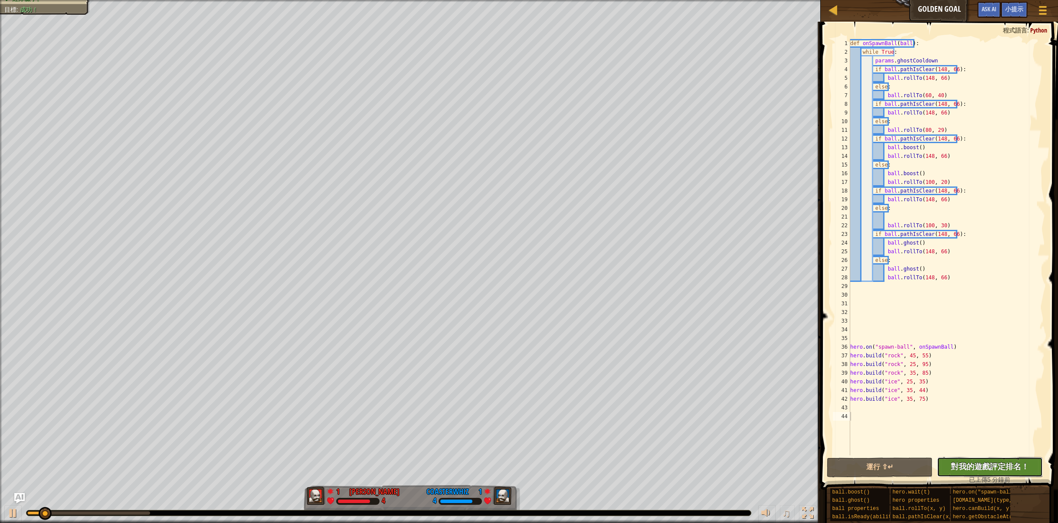
click at [972, 464] on span "對我的遊戲評定排名！" at bounding box center [990, 466] width 78 height 11
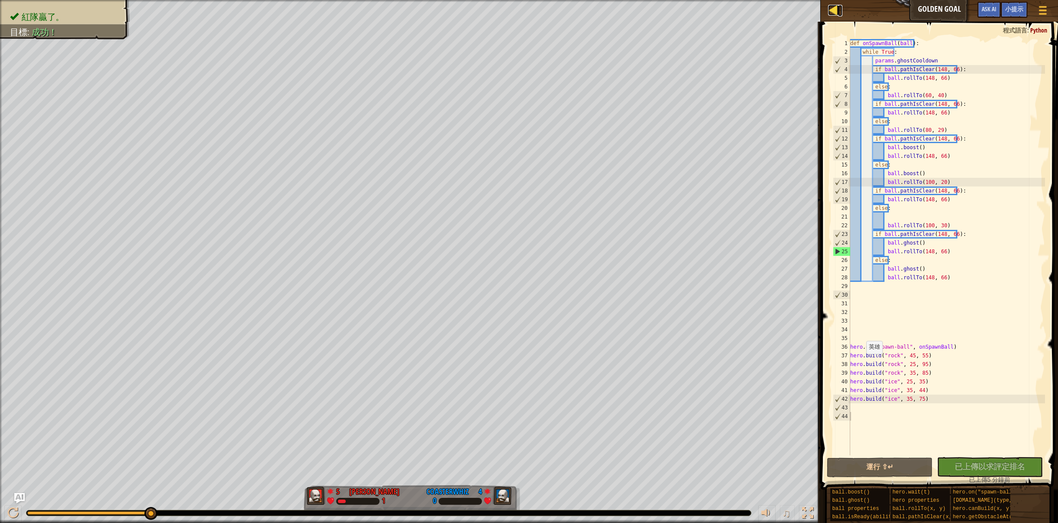
click at [835, 11] on div at bounding box center [833, 10] width 11 height 11
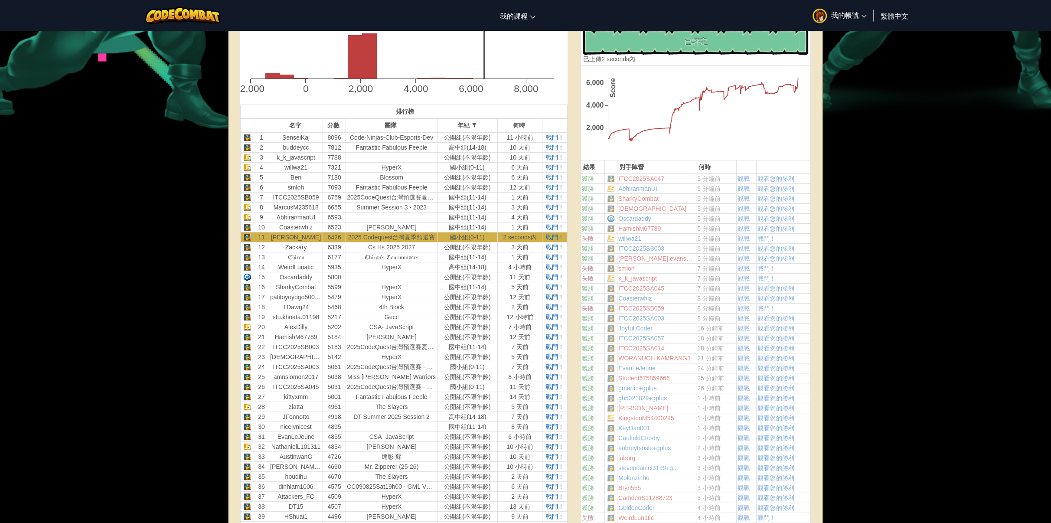
scroll to position [260, 0]
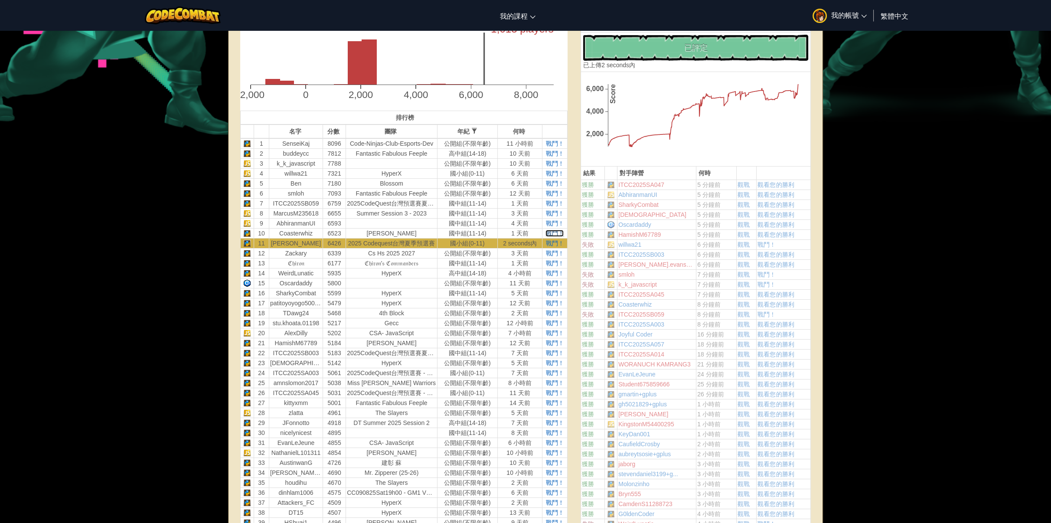
click at [555, 231] on span "戰鬥！" at bounding box center [555, 233] width 18 height 7
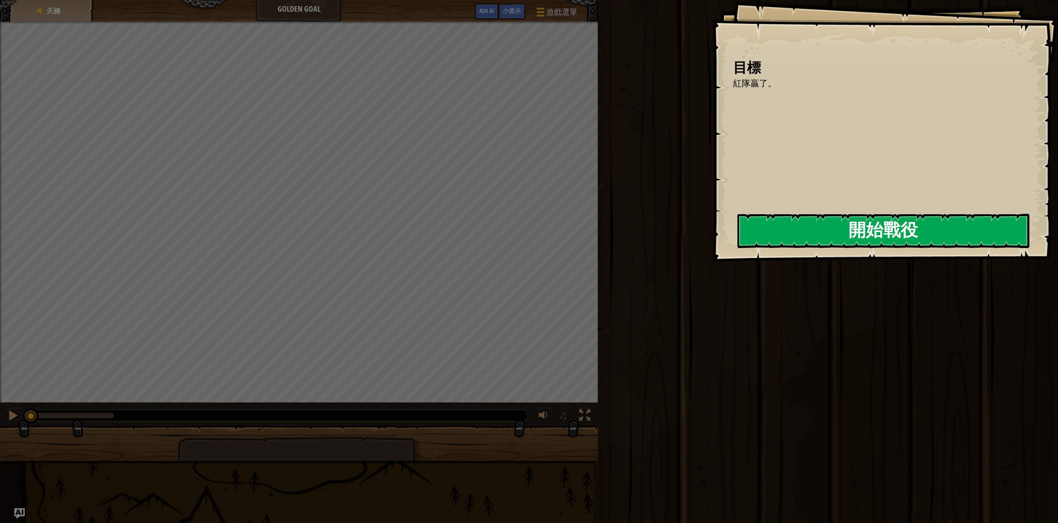
click at [811, 231] on button "開始戰役" at bounding box center [883, 231] width 292 height 34
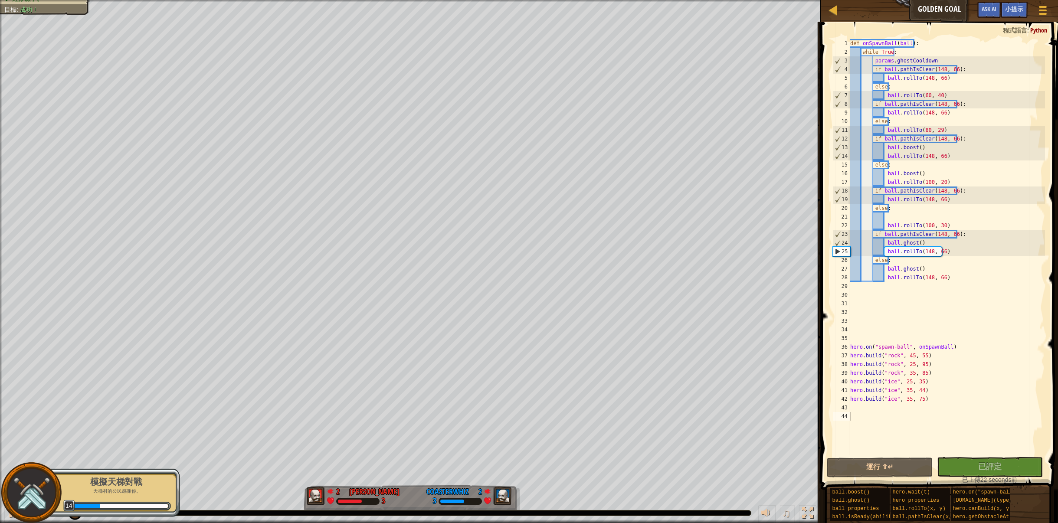
click at [130, 490] on p "天梯村的公民感謝你。" at bounding box center [116, 491] width 109 height 7
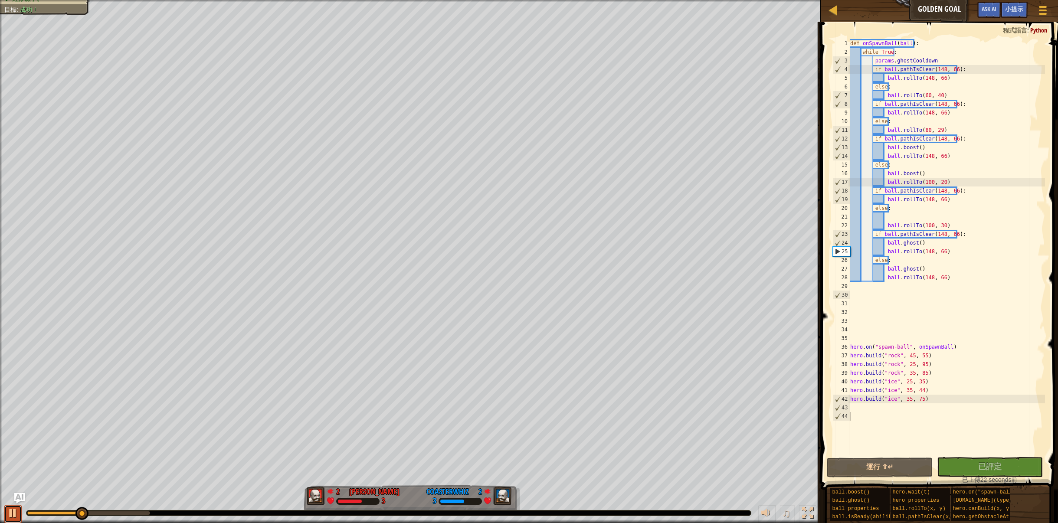
click at [13, 513] on div at bounding box center [12, 512] width 11 height 11
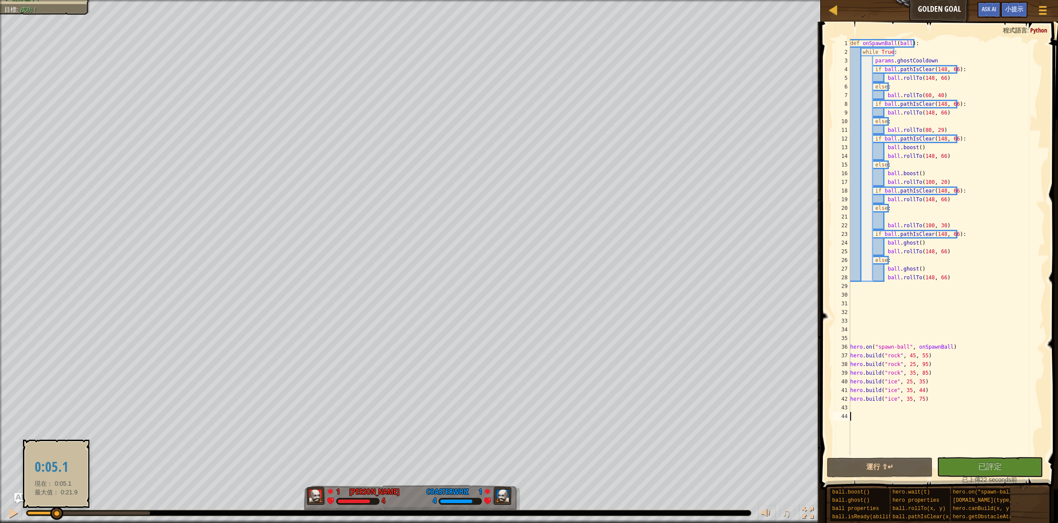
drag, startPoint x: 78, startPoint y: 512, endPoint x: 56, endPoint y: 512, distance: 22.1
click at [56, 512] on div at bounding box center [56, 513] width 13 height 13
drag, startPoint x: 52, startPoint y: 511, endPoint x: 58, endPoint y: 511, distance: 5.7
click at [58, 511] on div at bounding box center [58, 513] width 13 height 13
click at [20, 492] on div "紅隊贏了。 目標 : 成功！ 0 何定宇 [PERSON_NAME] 5 0 Coasterwhiz 5 ♫ Okar" at bounding box center [529, 261] width 1058 height 523
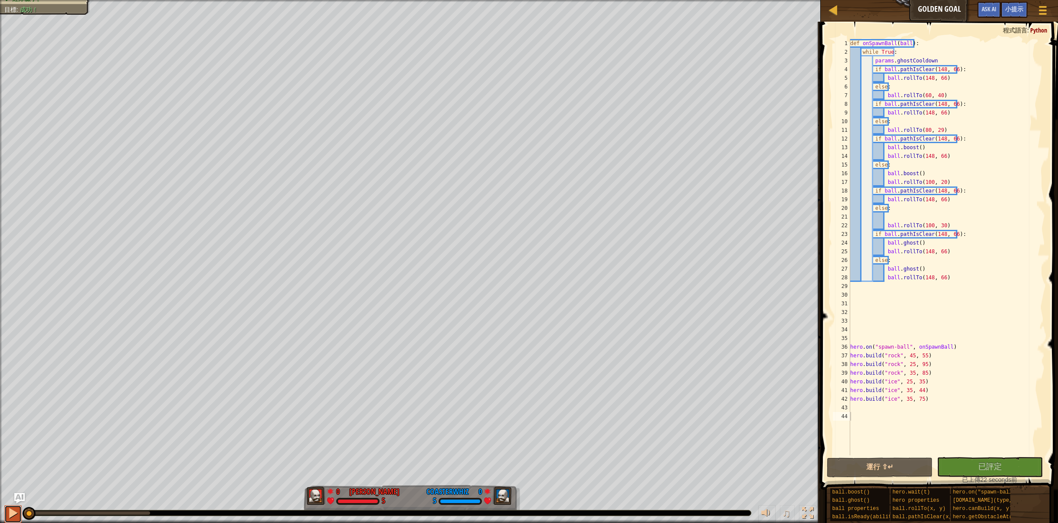
click at [7, 511] on button at bounding box center [12, 514] width 17 height 18
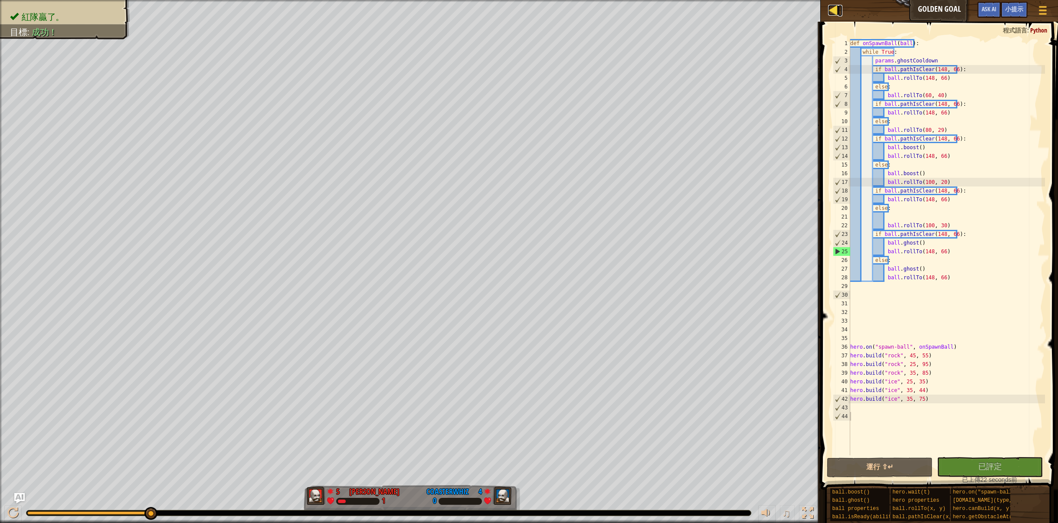
click at [836, 9] on div at bounding box center [833, 10] width 11 height 11
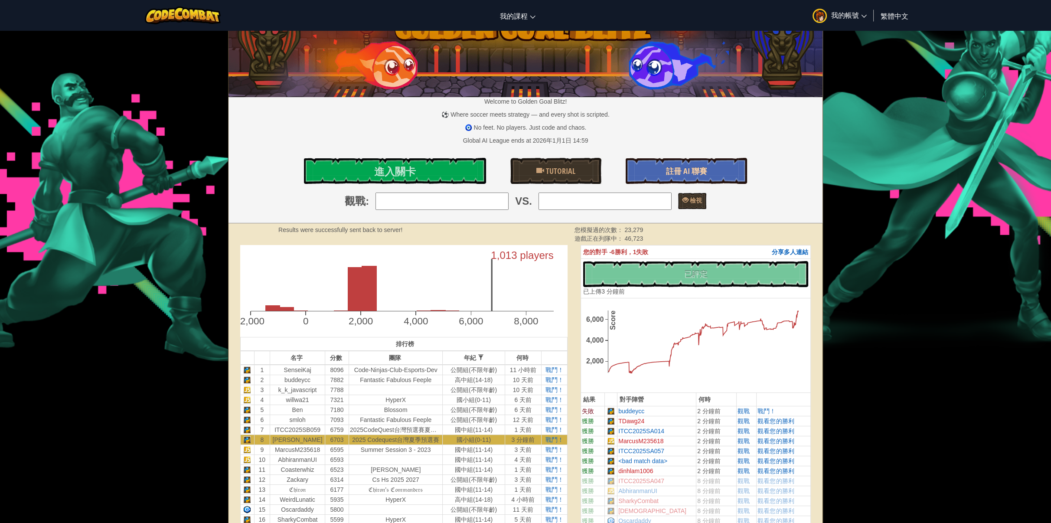
scroll to position [87, 0]
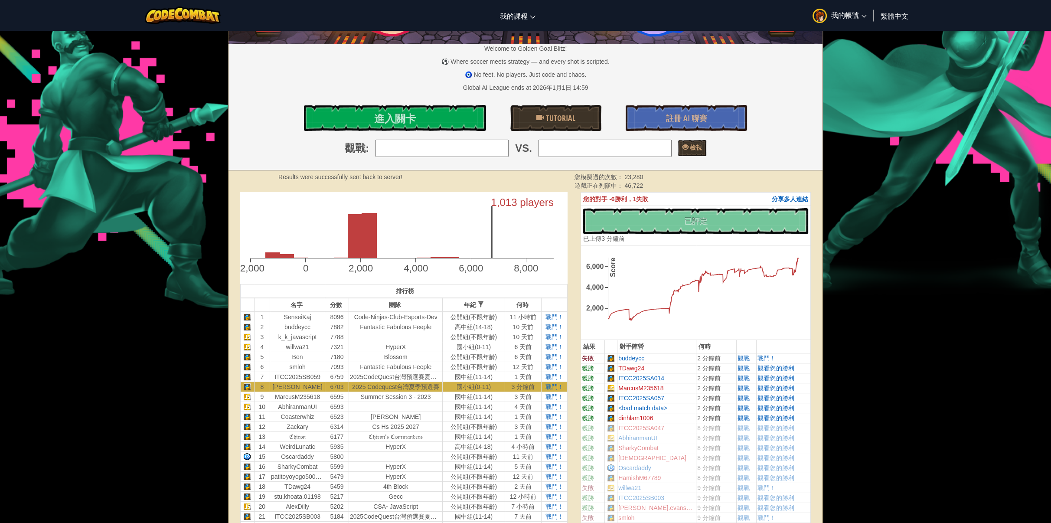
click at [445, 146] on input "search" at bounding box center [442, 148] width 133 height 17
type input "1: SenseiKaj"
click at [609, 147] on input "search" at bounding box center [605, 148] width 133 height 17
type input "2: buddeycc"
click at [693, 147] on span "檢視" at bounding box center [695, 147] width 13 height 8
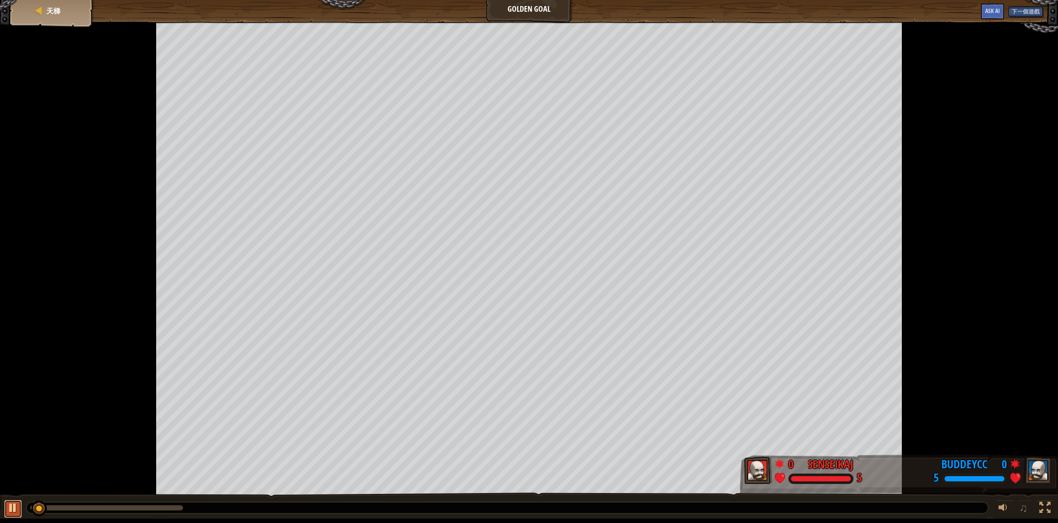
click at [11, 508] on div at bounding box center [12, 507] width 11 height 11
click at [9, 508] on div at bounding box center [12, 507] width 11 height 11
drag, startPoint x: 115, startPoint y: 504, endPoint x: 13, endPoint y: 440, distance: 120.1
click at [13, 440] on div "天梯 Golden Goal 下一個遊戲 Ask AI 0 SenseiKaj 5 0 buddeycc 5 ♫" at bounding box center [529, 259] width 1058 height 519
click at [7, 508] on div at bounding box center [12, 507] width 11 height 11
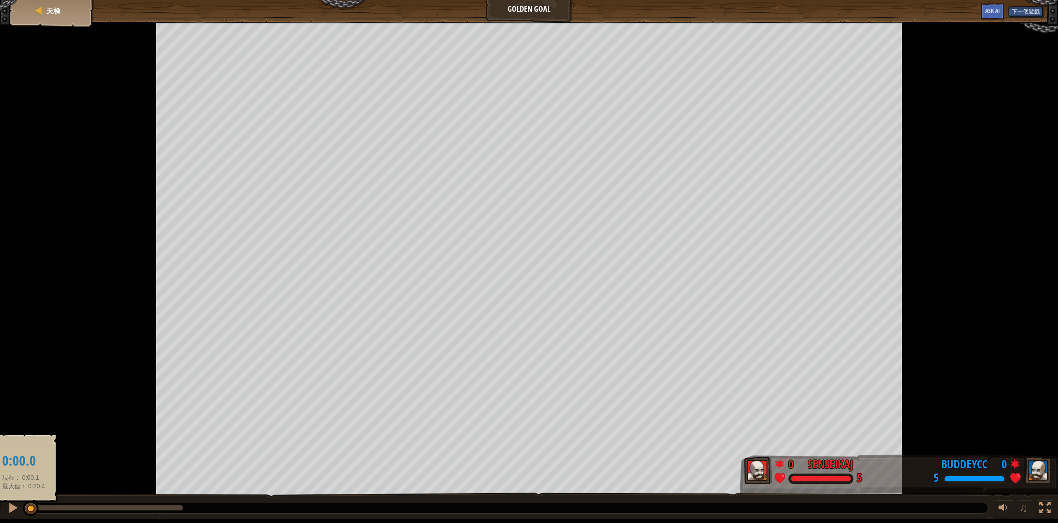
drag, startPoint x: 74, startPoint y: 513, endPoint x: 23, endPoint y: 516, distance: 50.8
click at [23, 516] on div at bounding box center [31, 509] width 16 height 16
click at [43, 7] on div at bounding box center [38, 11] width 9 height 9
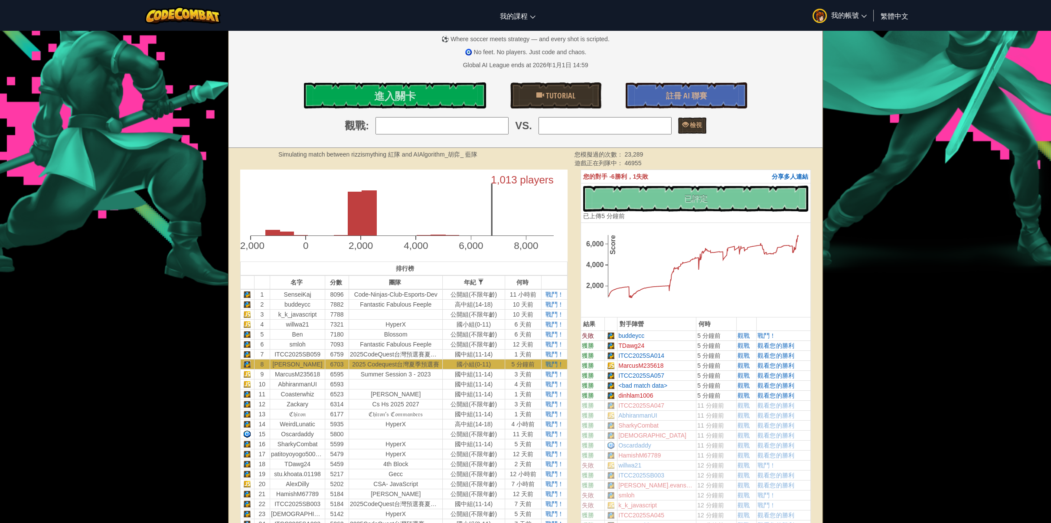
scroll to position [130, 0]
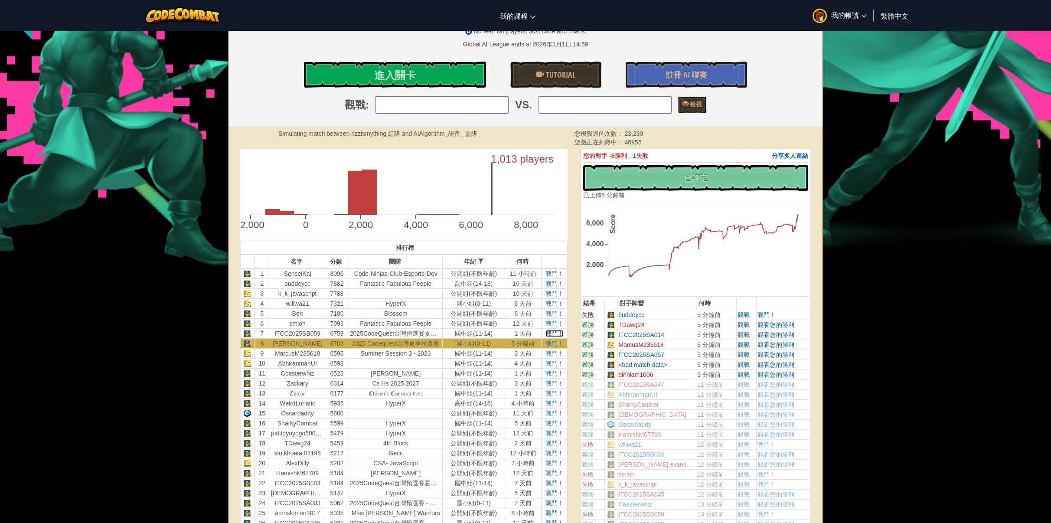
click at [556, 330] on span "戰鬥！" at bounding box center [555, 333] width 18 height 7
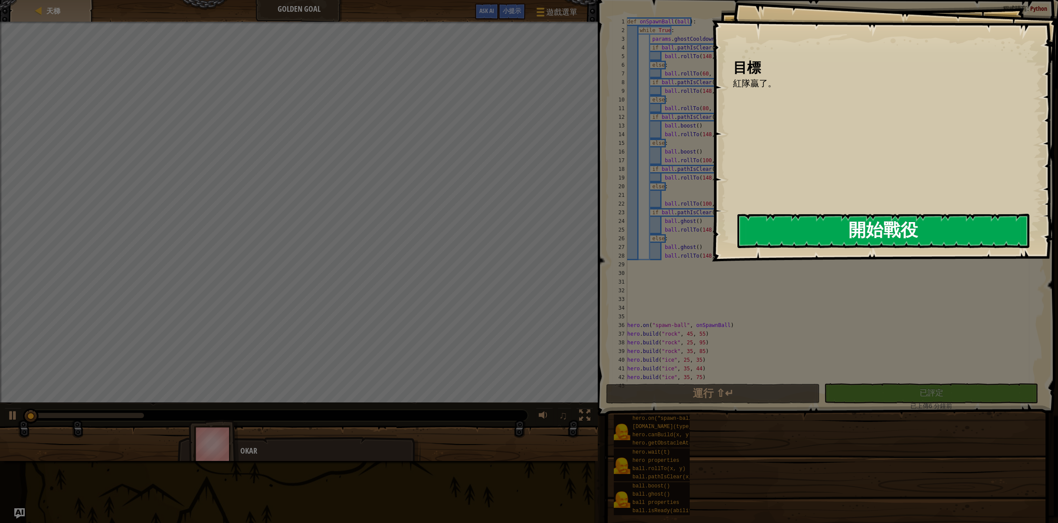
click at [718, 228] on div "目標 紅隊贏了。 開始戰役 從伺服器載入失敗 您將需要訂閱來開啟這關。 訂閱 您需要加入一個課程來遊玩此關卡。 回到我的課程 詢問您的老師來分派一個授權碼給您…" at bounding box center [885, 131] width 346 height 262
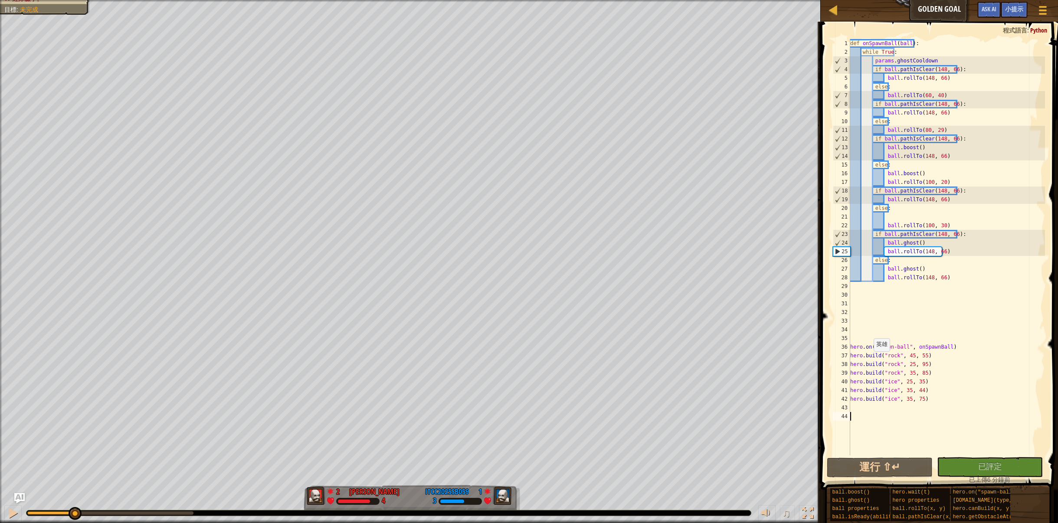
click at [75, 485] on div "紅隊贏了。 目標 : 未完成 2 何定宇 [PERSON_NAME] 4 1 ITCC2025SB059 3 ♫ Okar" at bounding box center [529, 261] width 1058 height 523
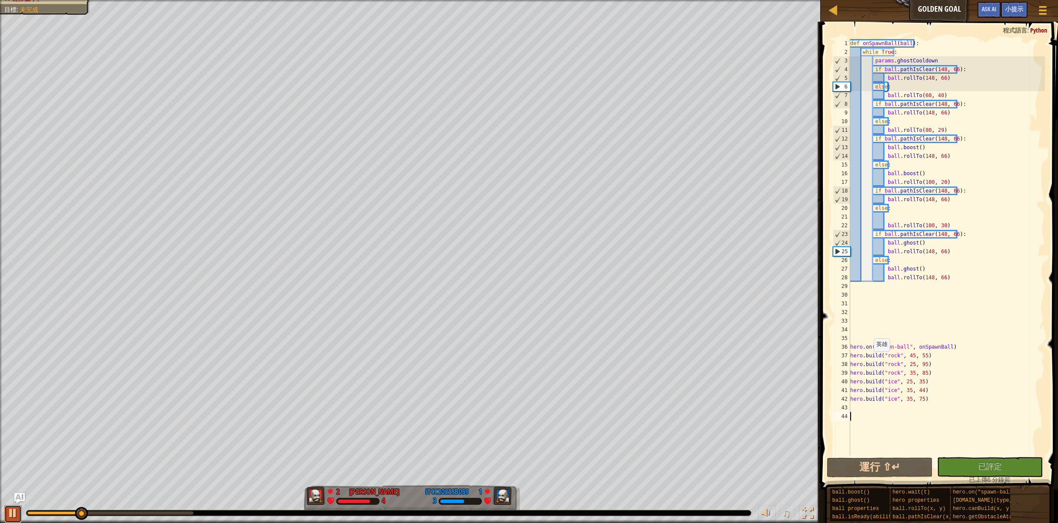
click at [10, 513] on div at bounding box center [12, 512] width 11 height 11
click at [907, 363] on div "def onSpawnBall ( ball ) : while True : params . ghostCooldown if ball . pathIs…" at bounding box center [946, 256] width 196 height 434
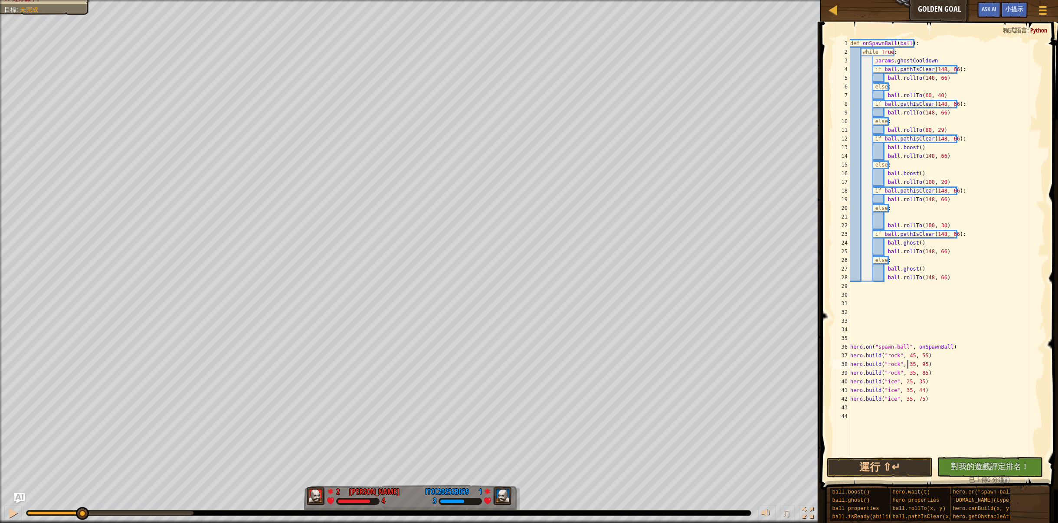
scroll to position [4, 5]
click at [920, 364] on div "def onSpawnBall ( ball ) : while True : params . ghostCooldown if ball . pathIs…" at bounding box center [946, 256] width 196 height 434
click at [908, 390] on div "def onSpawnBall ( ball ) : while True : params . ghostCooldown if ball . pathIs…" at bounding box center [946, 256] width 196 height 434
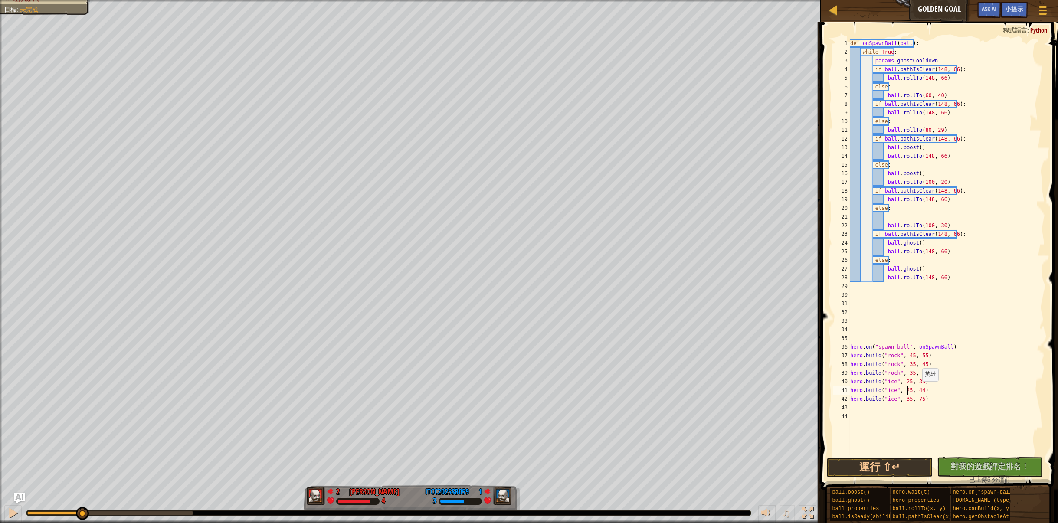
click at [918, 390] on div "def onSpawnBall ( ball ) : while True : params . ghostCooldown if ball . pathIs…" at bounding box center [946, 256] width 196 height 434
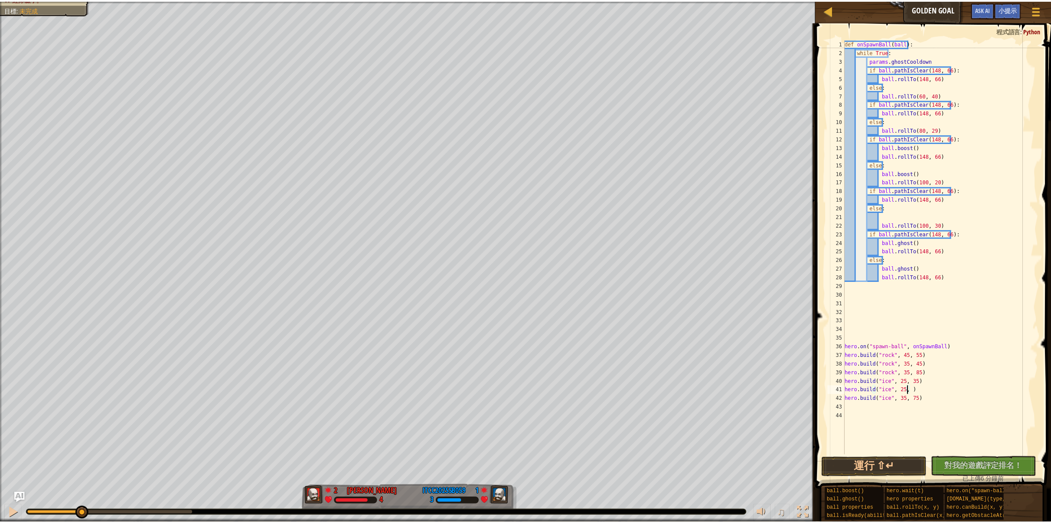
scroll to position [4, 5]
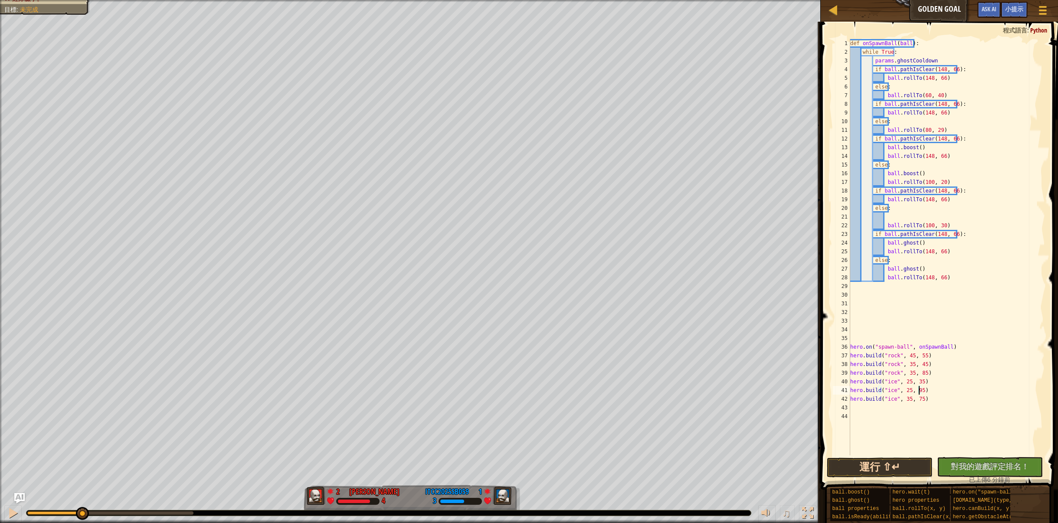
type textarea "[DOMAIN_NAME]("ice", 25, 95)"
click at [899, 467] on button "運行 ⇧↵" at bounding box center [880, 468] width 106 height 20
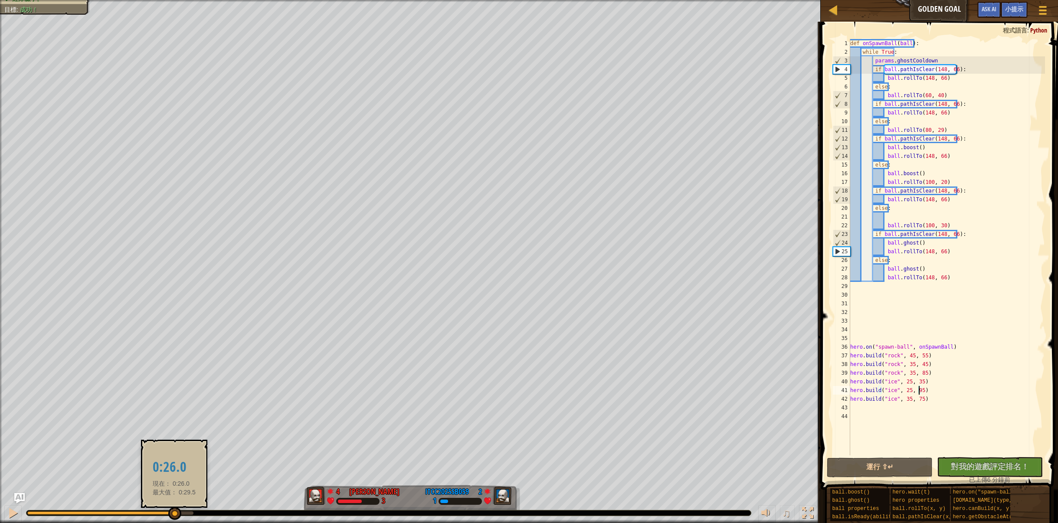
drag, startPoint x: 172, startPoint y: 515, endPoint x: 175, endPoint y: 511, distance: 4.6
click at [174, 511] on div at bounding box center [174, 513] width 13 height 13
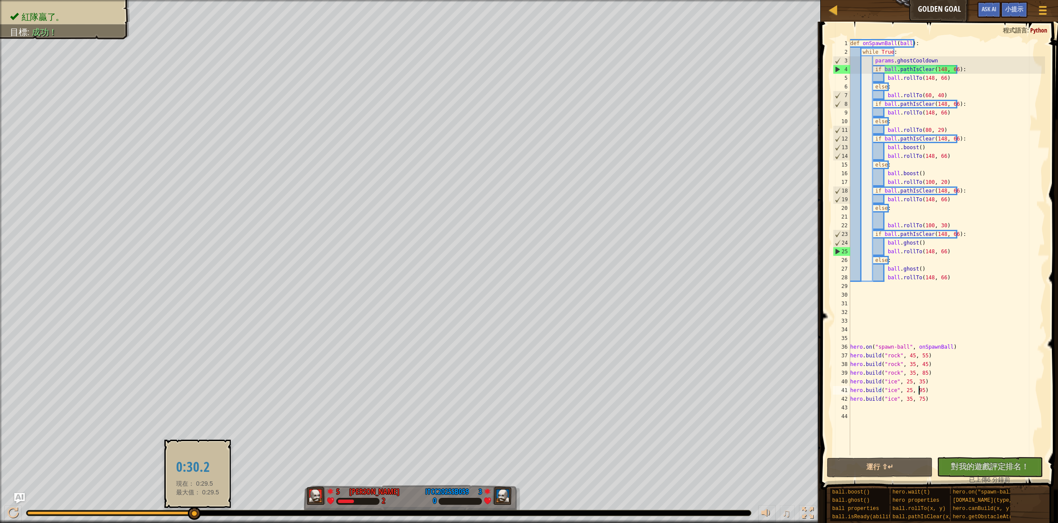
drag, startPoint x: 177, startPoint y: 514, endPoint x: 197, endPoint y: 510, distance: 20.3
click at [197, 510] on div at bounding box center [194, 513] width 13 height 13
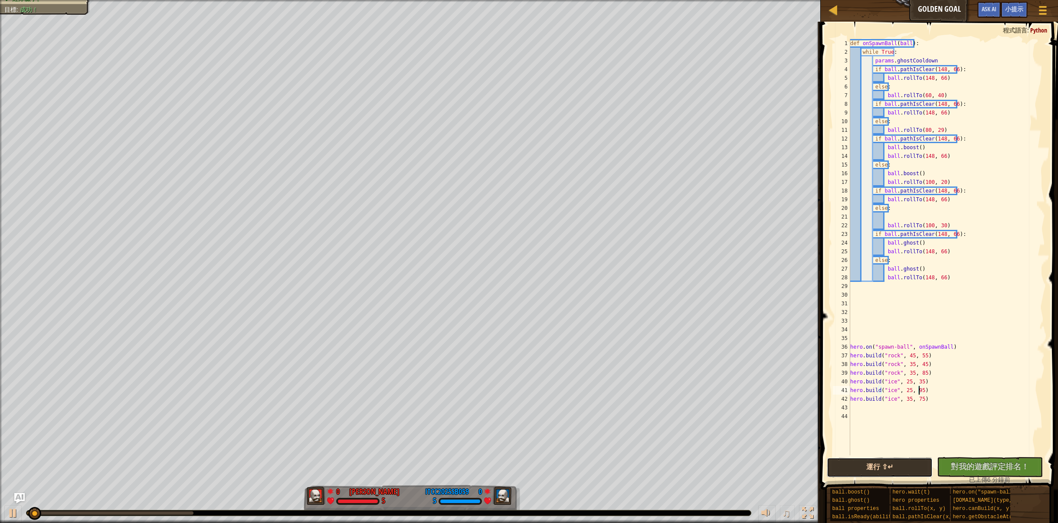
click at [900, 468] on button "運行 ⇧↵" at bounding box center [880, 468] width 106 height 20
click at [978, 465] on span "對我的遊戲評定排名！" at bounding box center [990, 466] width 78 height 11
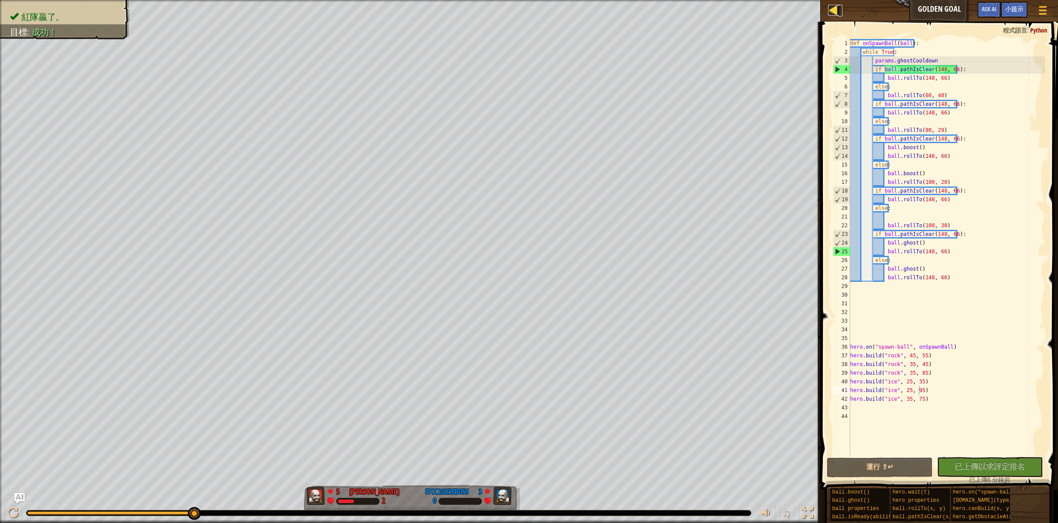
click at [830, 10] on div at bounding box center [833, 10] width 11 height 11
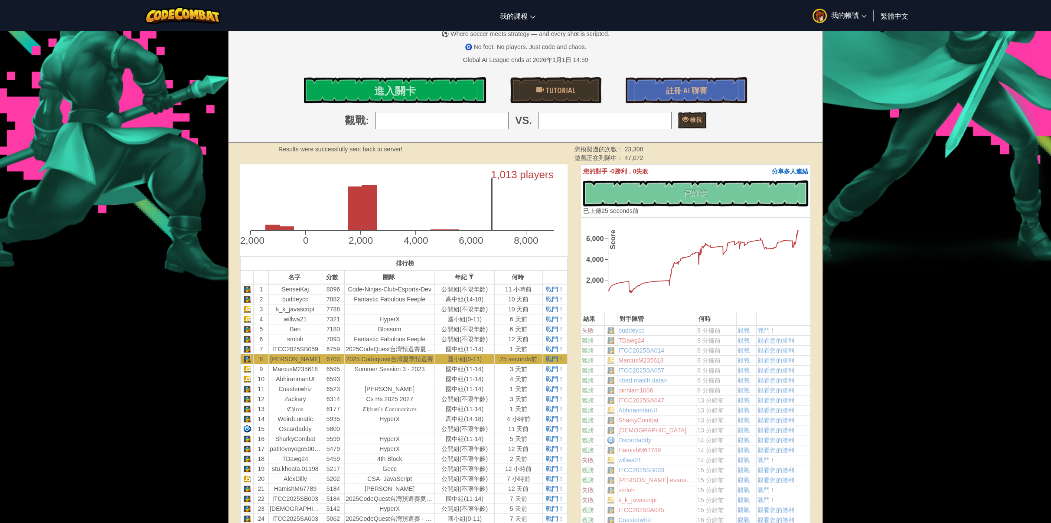
scroll to position [130, 0]
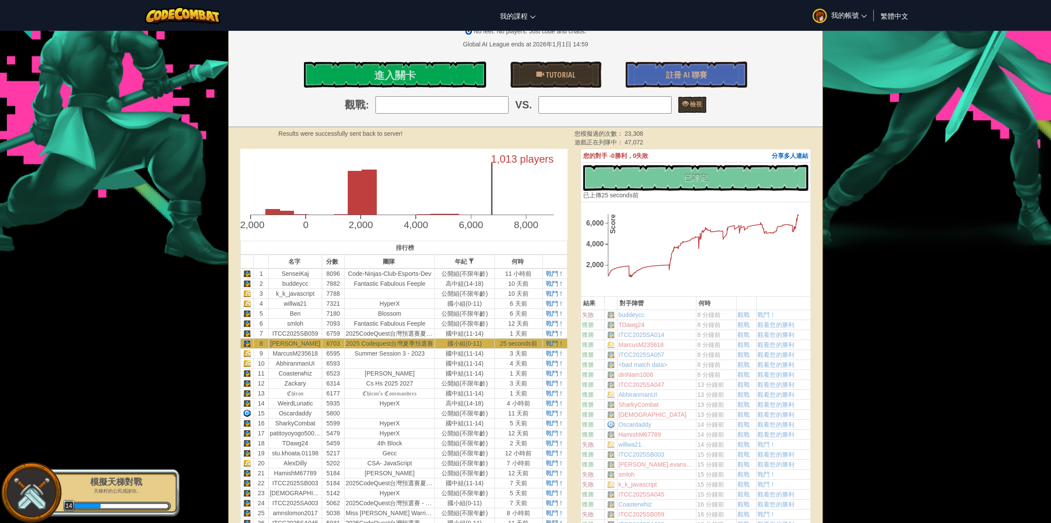
click at [101, 493] on p "天梯村的公民感謝你。" at bounding box center [116, 491] width 109 height 7
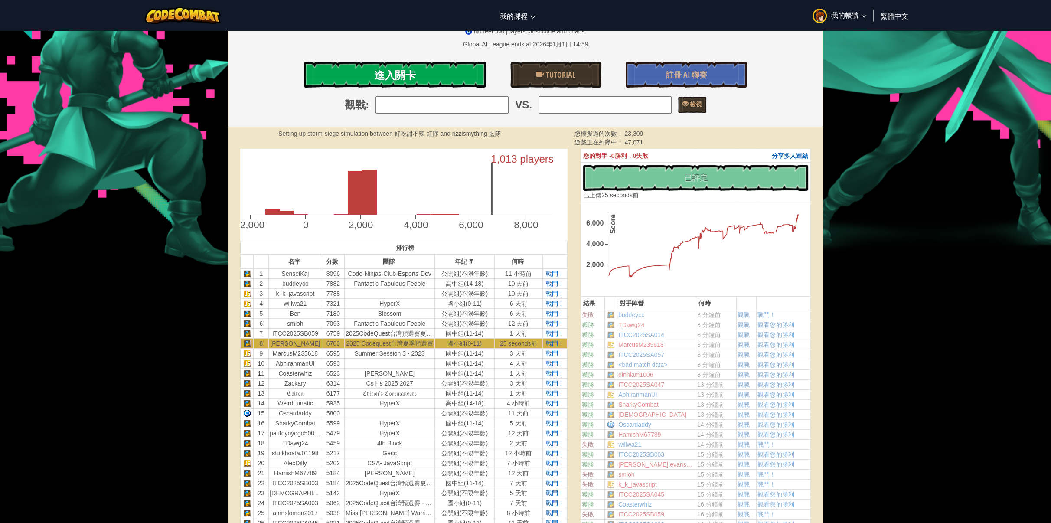
click at [411, 70] on span "進入關卡" at bounding box center [395, 75] width 42 height 14
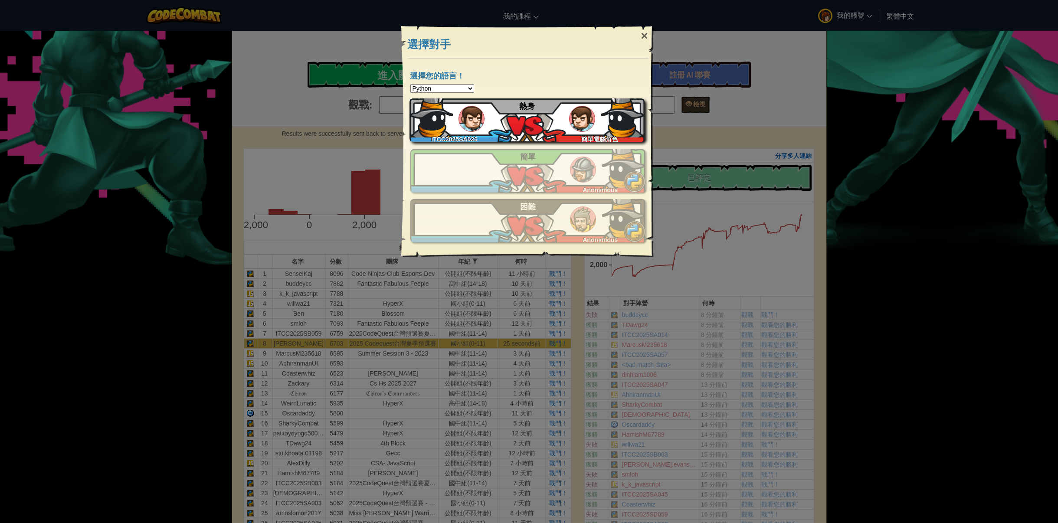
click at [548, 118] on div "ITCC2025SA026 簡單電腦角色 熱身" at bounding box center [526, 119] width 235 height 43
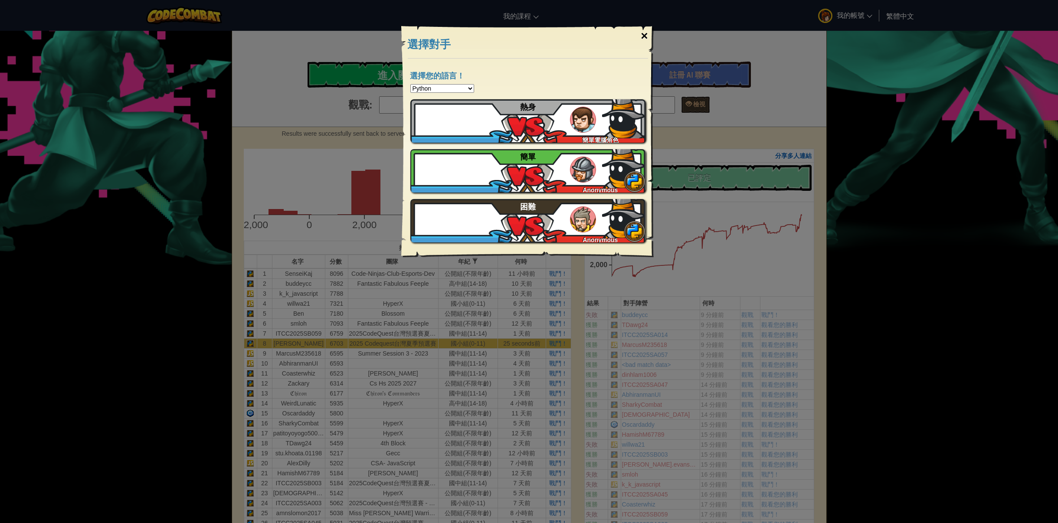
click at [641, 38] on div "×" at bounding box center [644, 35] width 20 height 25
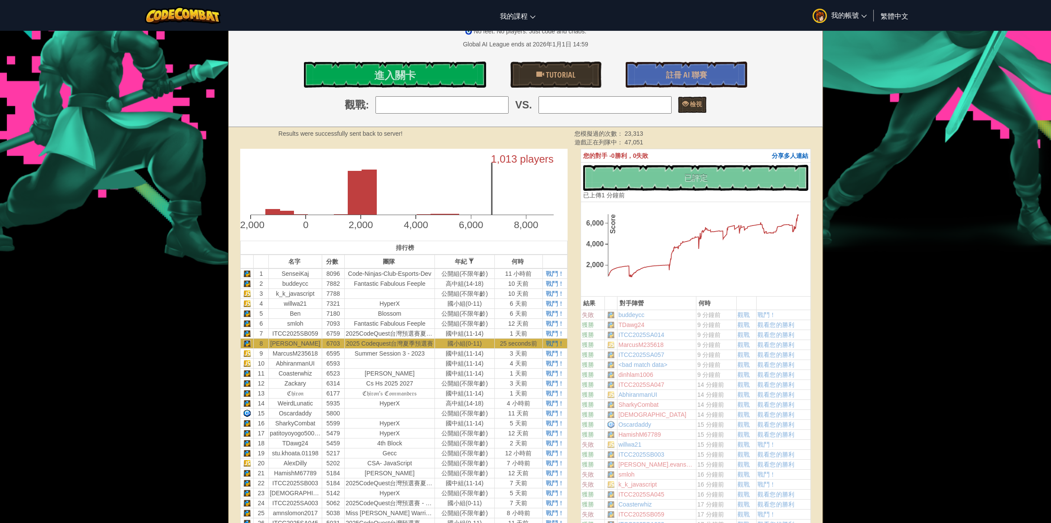
click at [460, 101] on input "search" at bounding box center [442, 104] width 133 height 17
type input "1: SenseiKaj"
click at [562, 106] on input "search" at bounding box center [605, 104] width 133 height 17
type input "2: buddeycc"
click at [690, 103] on span "檢視" at bounding box center [695, 104] width 13 height 8
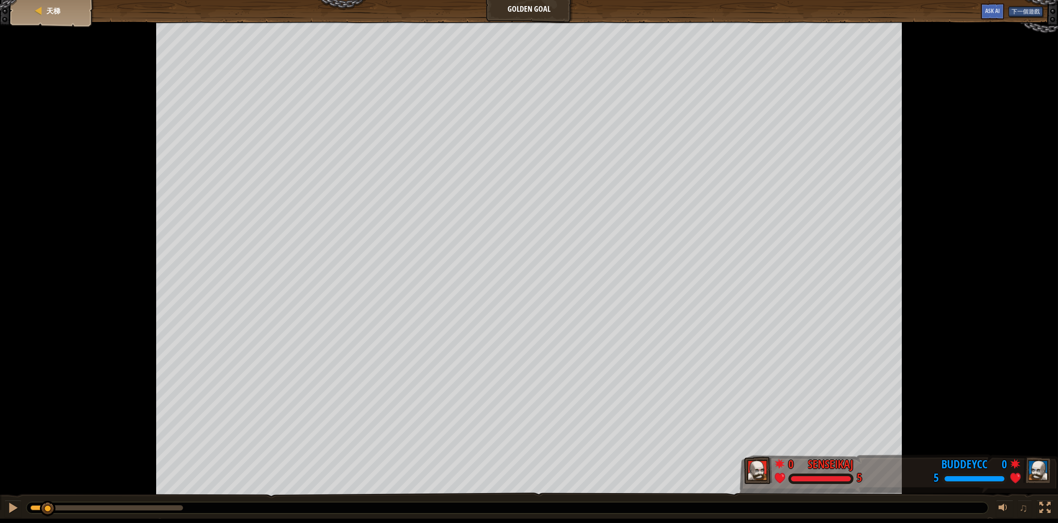
drag, startPoint x: 47, startPoint y: 510, endPoint x: 48, endPoint y: 451, distance: 59.0
click at [48, 451] on div "天梯 Golden Goal 下一個遊戲 Ask AI 0 SenseiKaj 5 0 buddeycc 5 ♫" at bounding box center [529, 259] width 1058 height 519
click at [8, 502] on div at bounding box center [12, 507] width 11 height 11
drag, startPoint x: 62, startPoint y: 510, endPoint x: 49, endPoint y: 479, distance: 33.3
click at [49, 479] on div "天梯 Golden Goal 下一個遊戲 Ask AI 0 SenseiKaj 5 0 buddeycc 5 ♫" at bounding box center [529, 259] width 1058 height 519
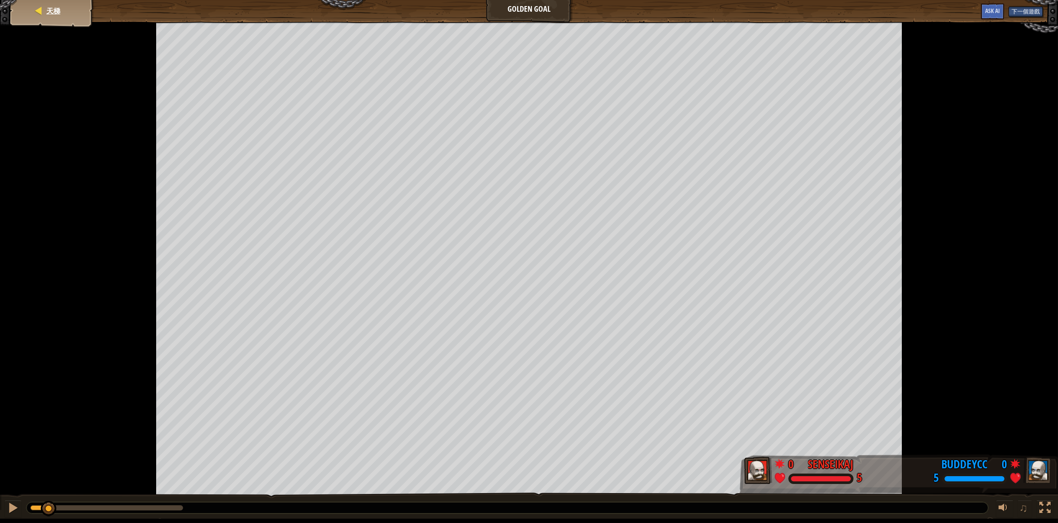
click at [71, 11] on div "天梯" at bounding box center [51, 11] width 69 height 22
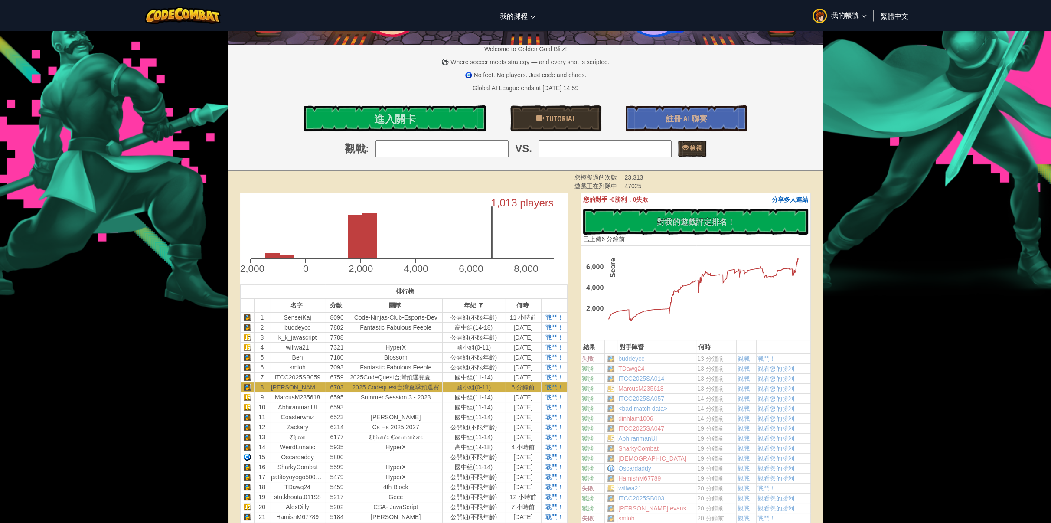
scroll to position [87, 0]
click at [555, 378] on span "戰鬥！" at bounding box center [555, 376] width 18 height 7
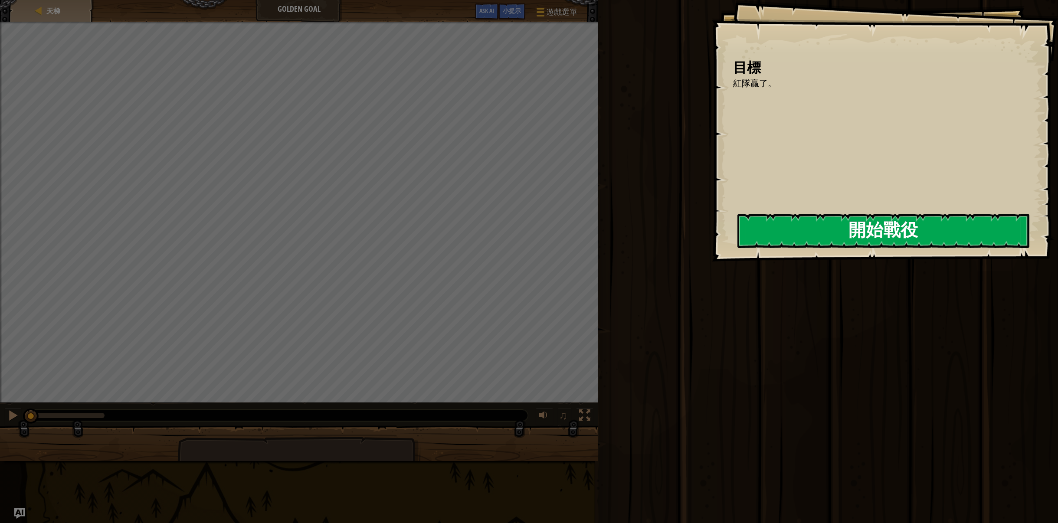
click at [878, 236] on button "開始戰役" at bounding box center [883, 231] width 292 height 34
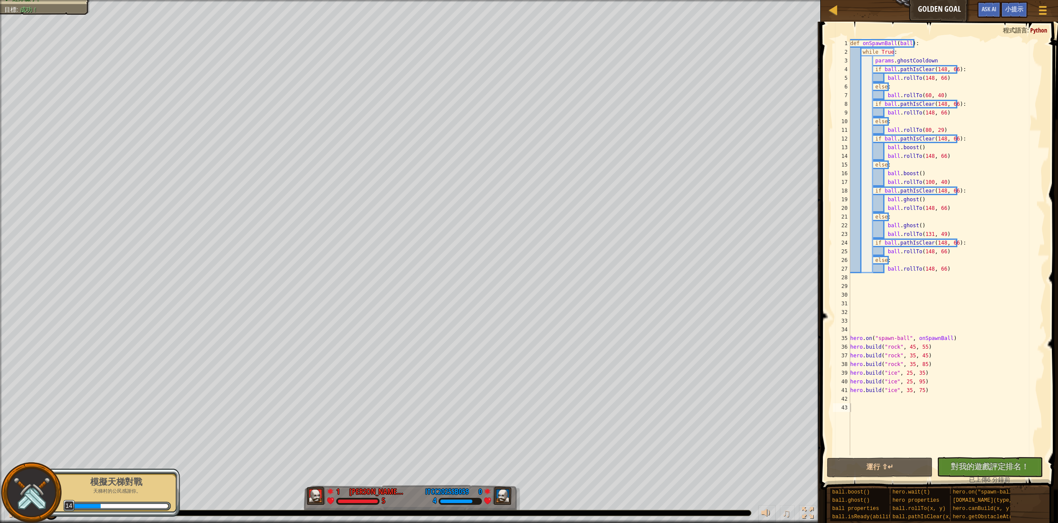
click at [112, 478] on div "模擬天梯對戰" at bounding box center [116, 482] width 109 height 12
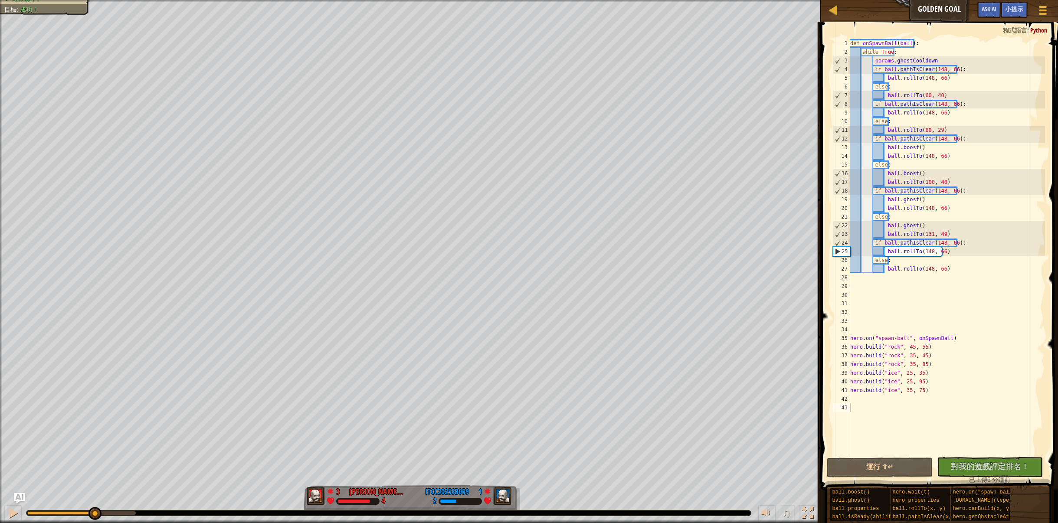
click at [72, 491] on div "紅隊贏了。 目標 : 成功！ 3 何定宇 Harry 4 1 ITCC2025SB059 2 ♫ Okar" at bounding box center [529, 261] width 1058 height 523
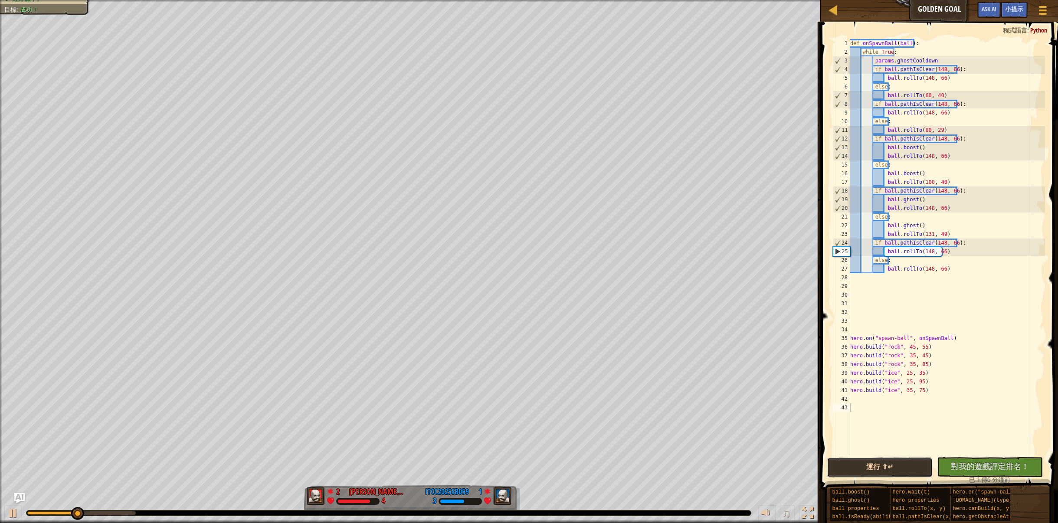
click at [863, 466] on button "運行 ⇧↵" at bounding box center [880, 468] width 106 height 20
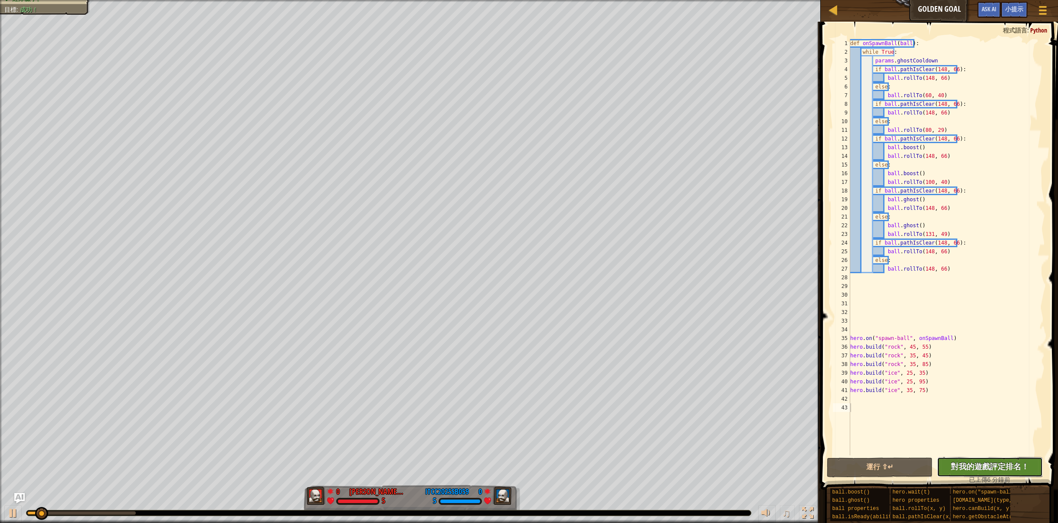
click at [966, 468] on span "對我的遊戲評定排名！" at bounding box center [990, 466] width 78 height 11
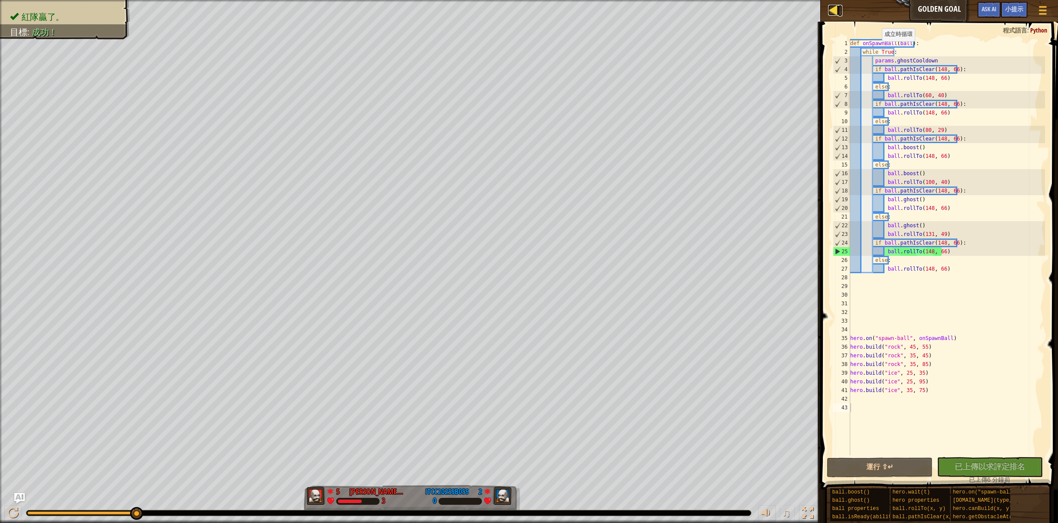
click at [834, 8] on div at bounding box center [833, 10] width 11 height 11
